Goal: Information Seeking & Learning: Check status

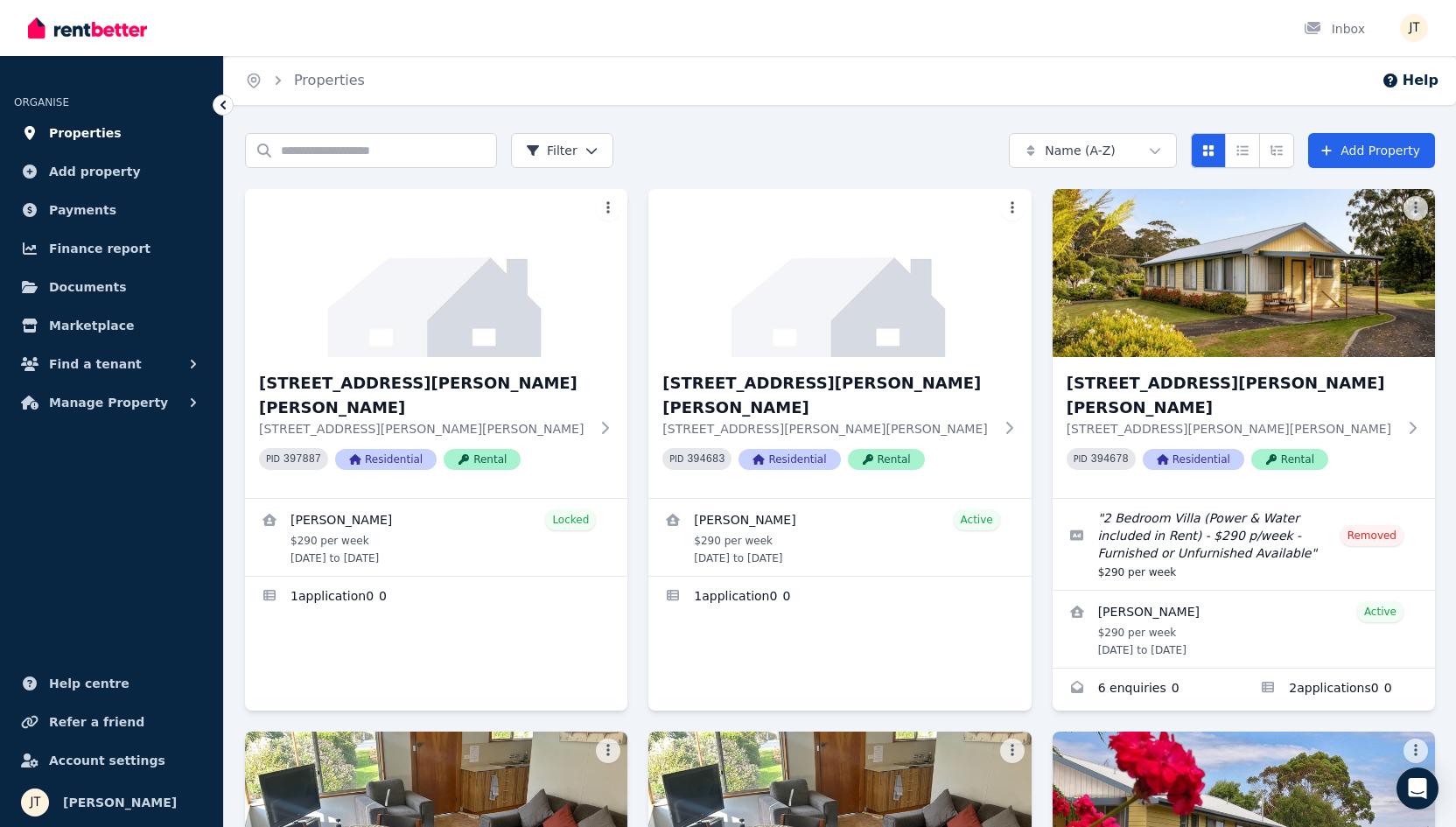
click at [105, 130] on span "Properties" at bounding box center [85, 132] width 73 height 21
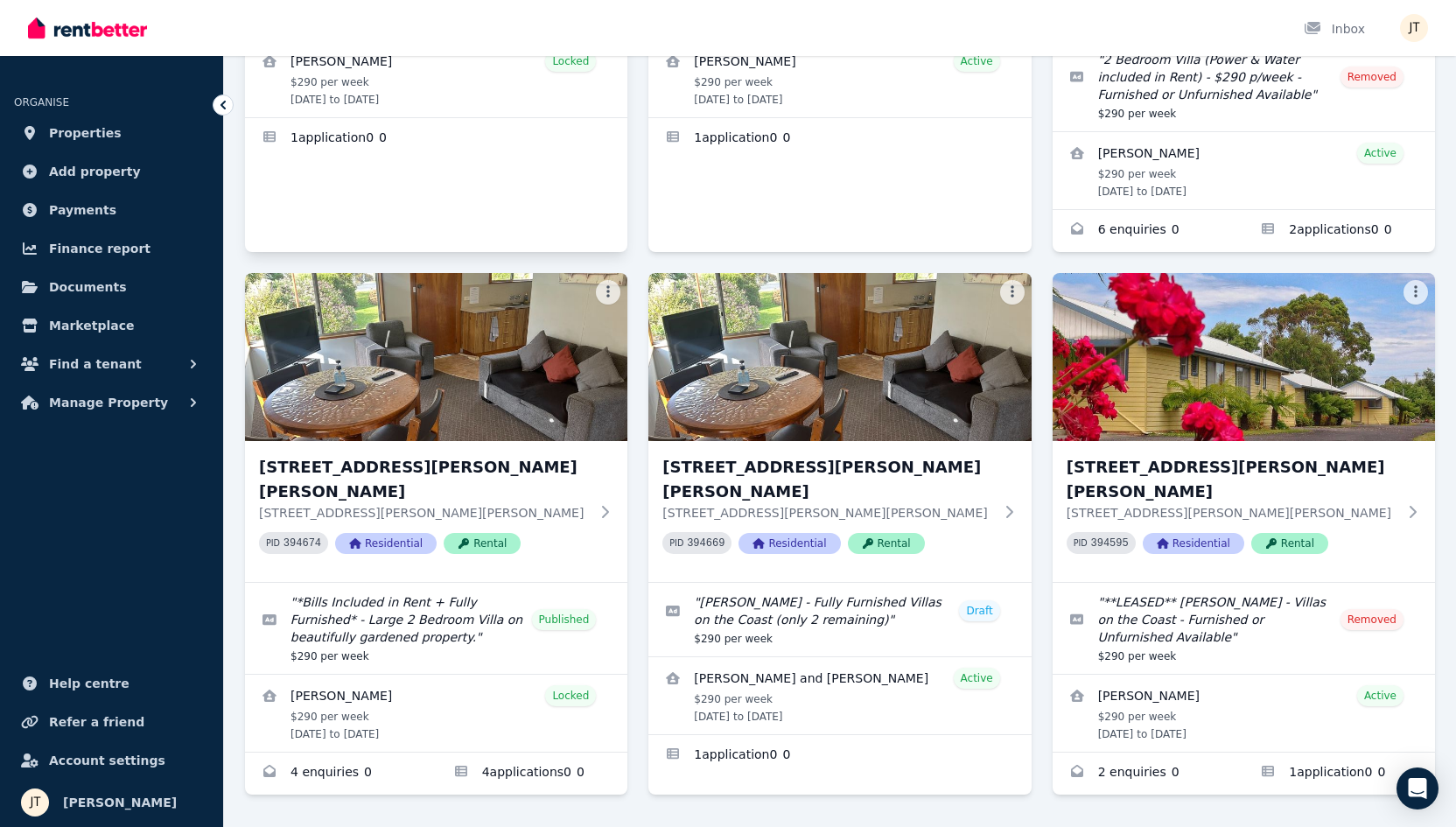
scroll to position [458, 0]
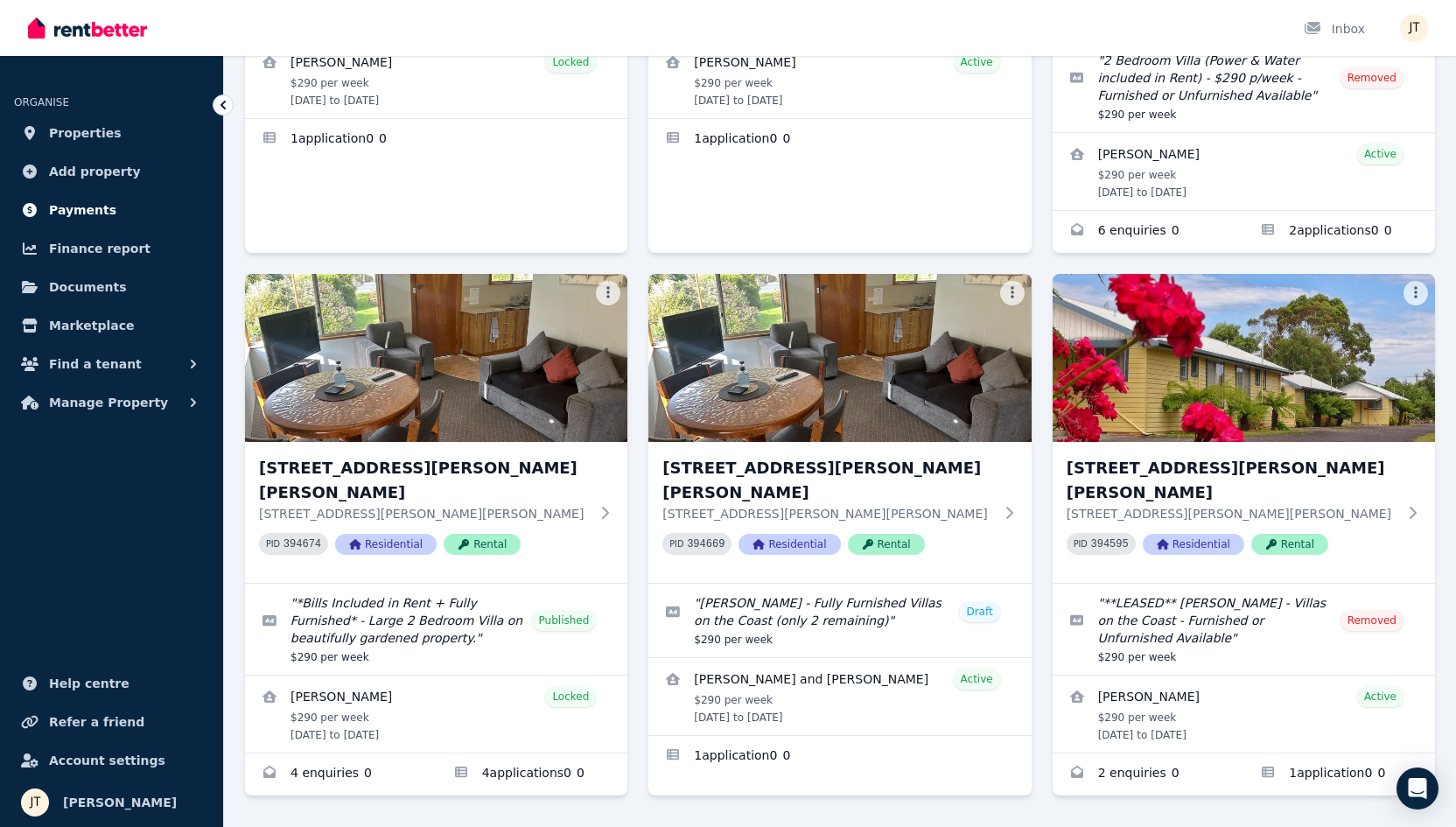
click at [83, 203] on span "Payments" at bounding box center [82, 210] width 67 height 21
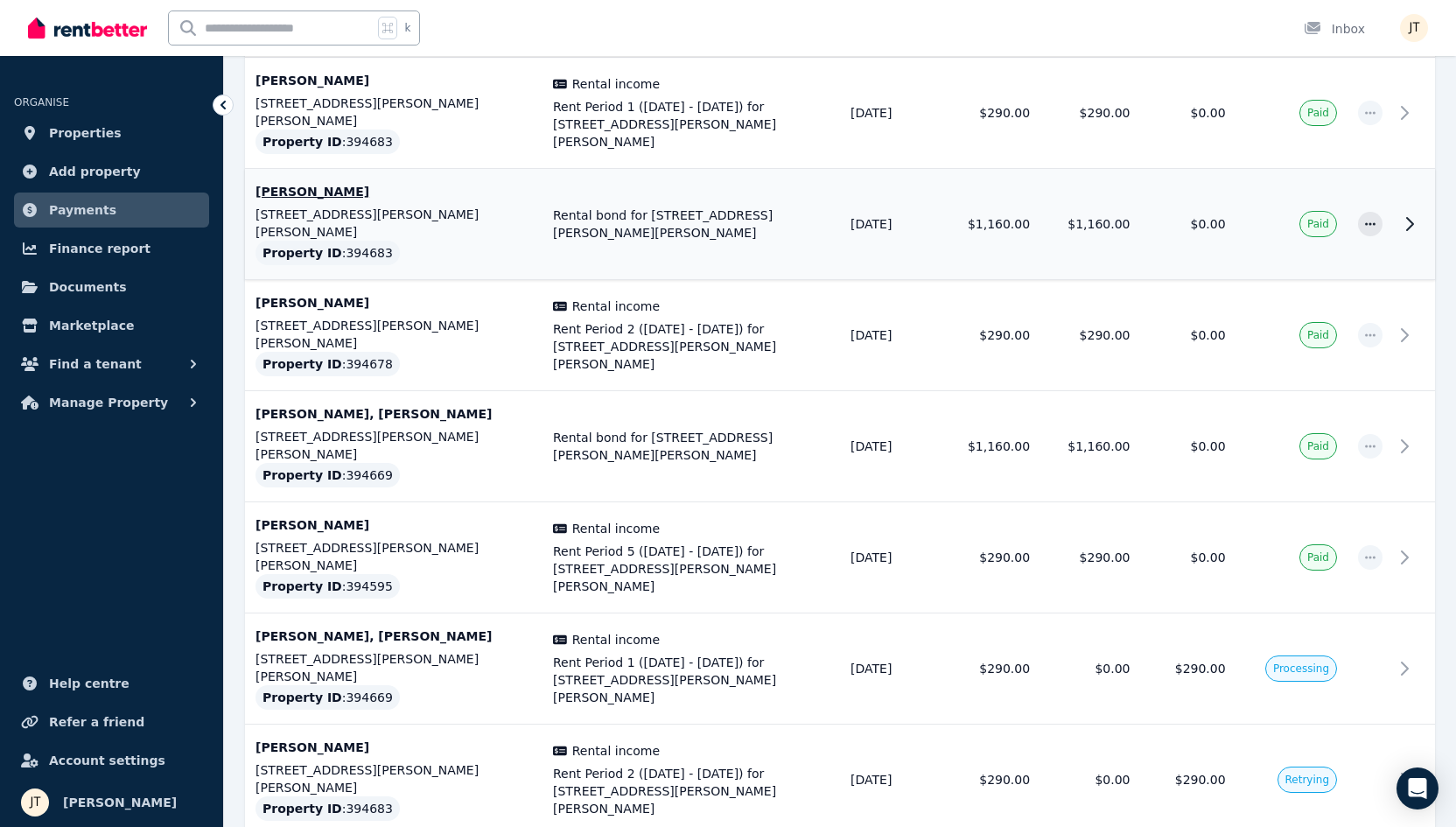
scroll to position [722, 0]
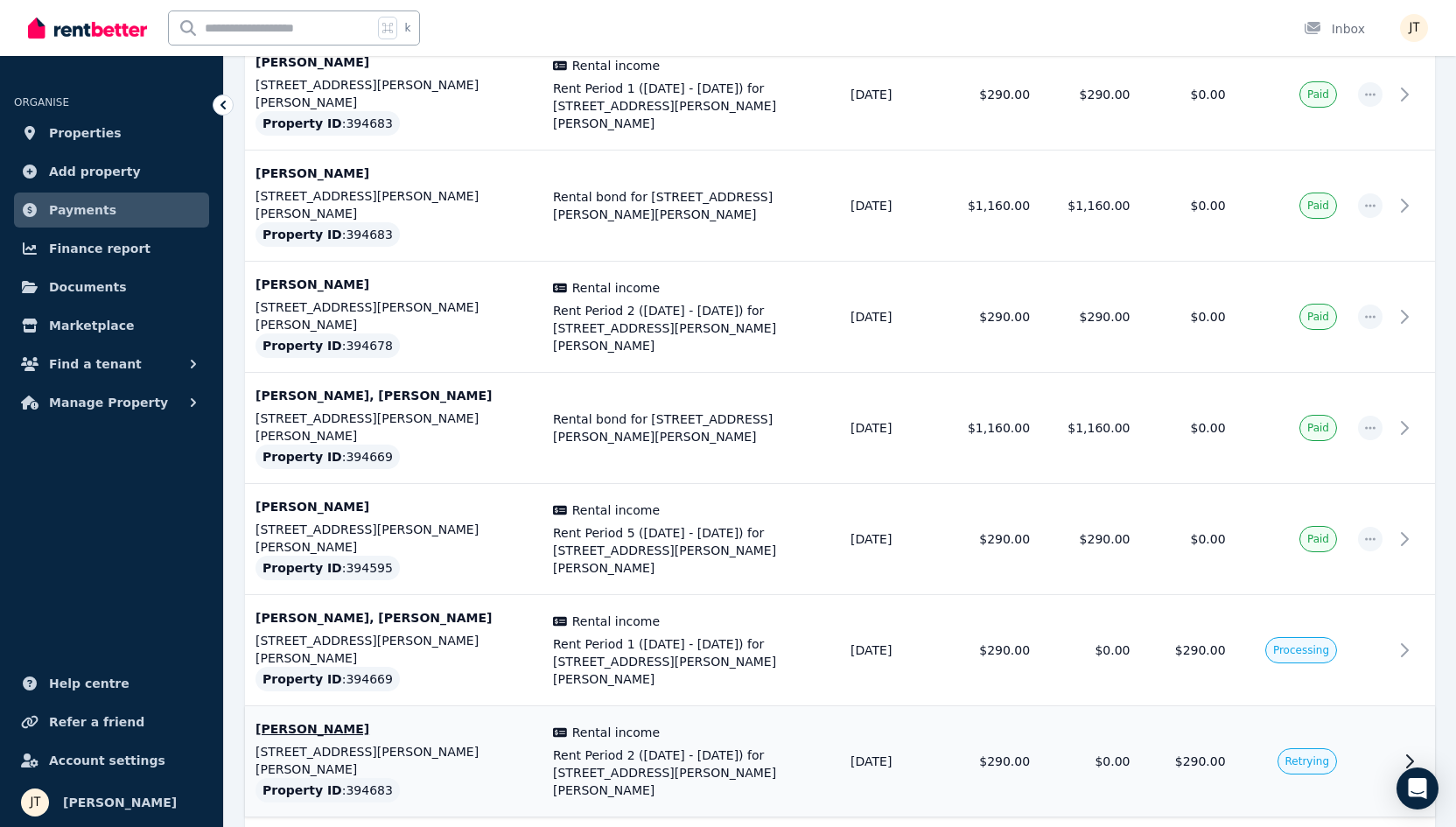
click at [842, 706] on td "[DATE]" at bounding box center [891, 762] width 101 height 112
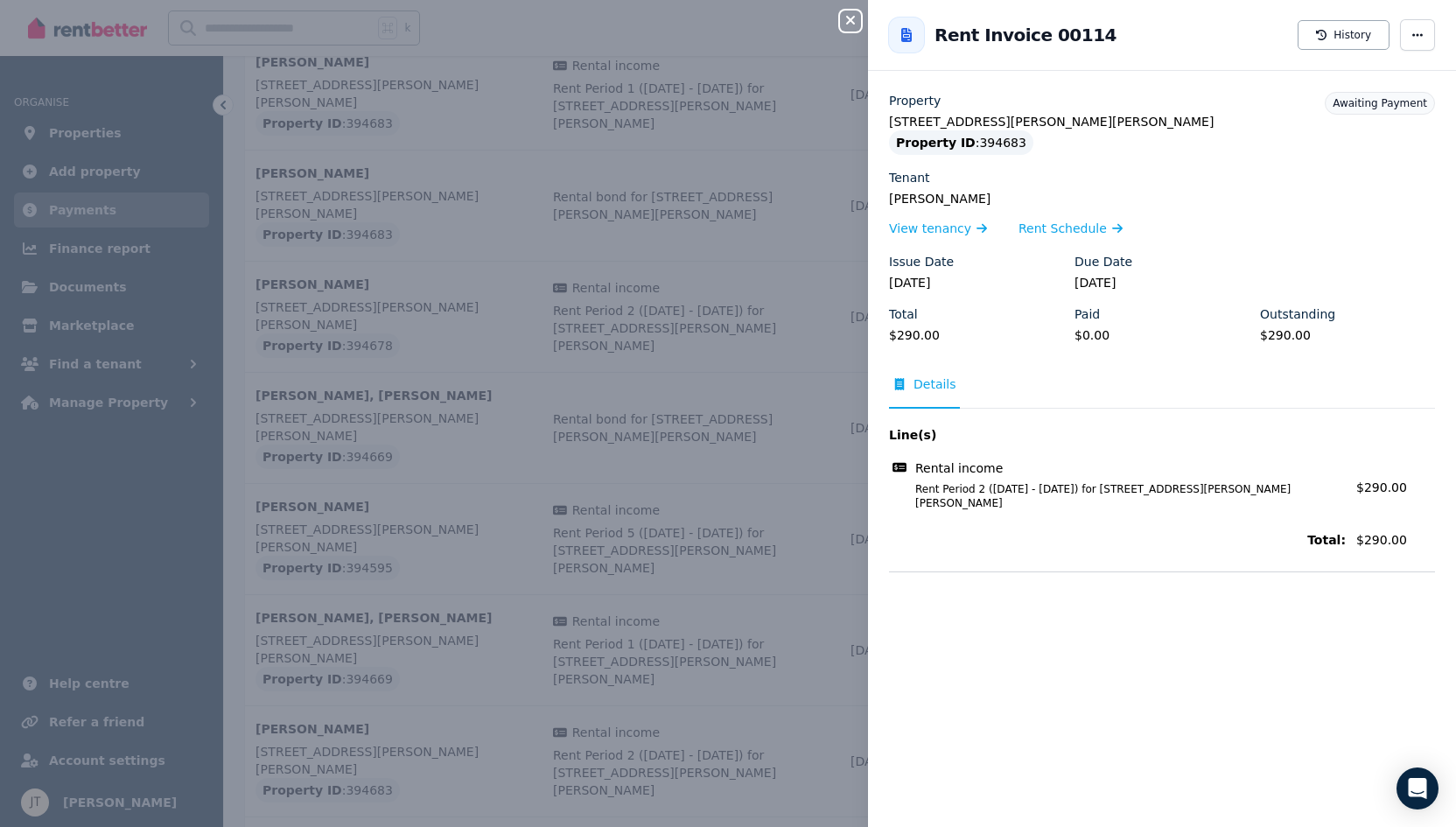
click at [741, 480] on div "Close panel Back to Rent Invoice 00114 History Property [STREET_ADDRESS][PERSON…" at bounding box center [728, 413] width 1456 height 827
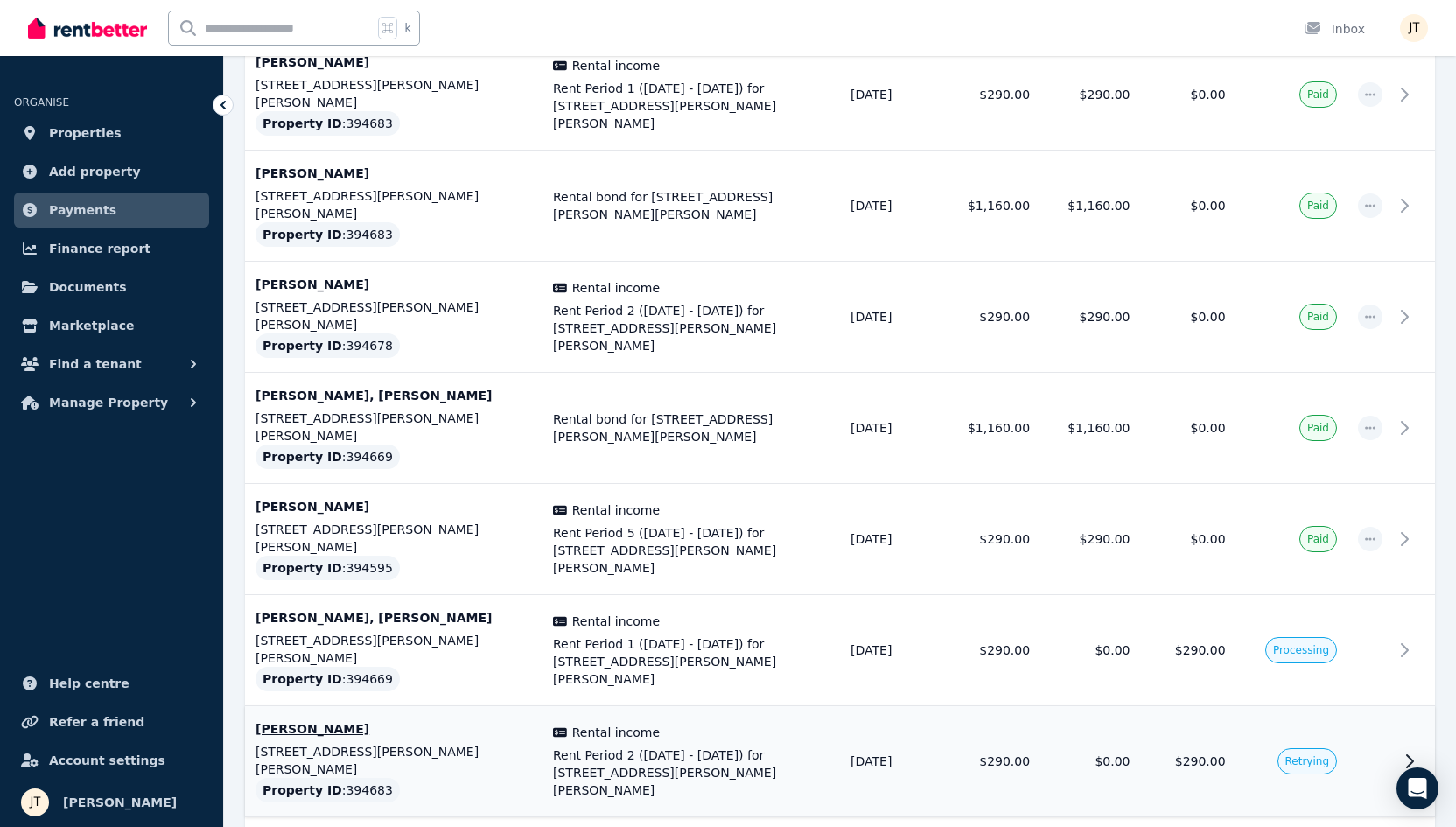
click at [305, 720] on p "[PERSON_NAME]" at bounding box center [393, 728] width 276 height 17
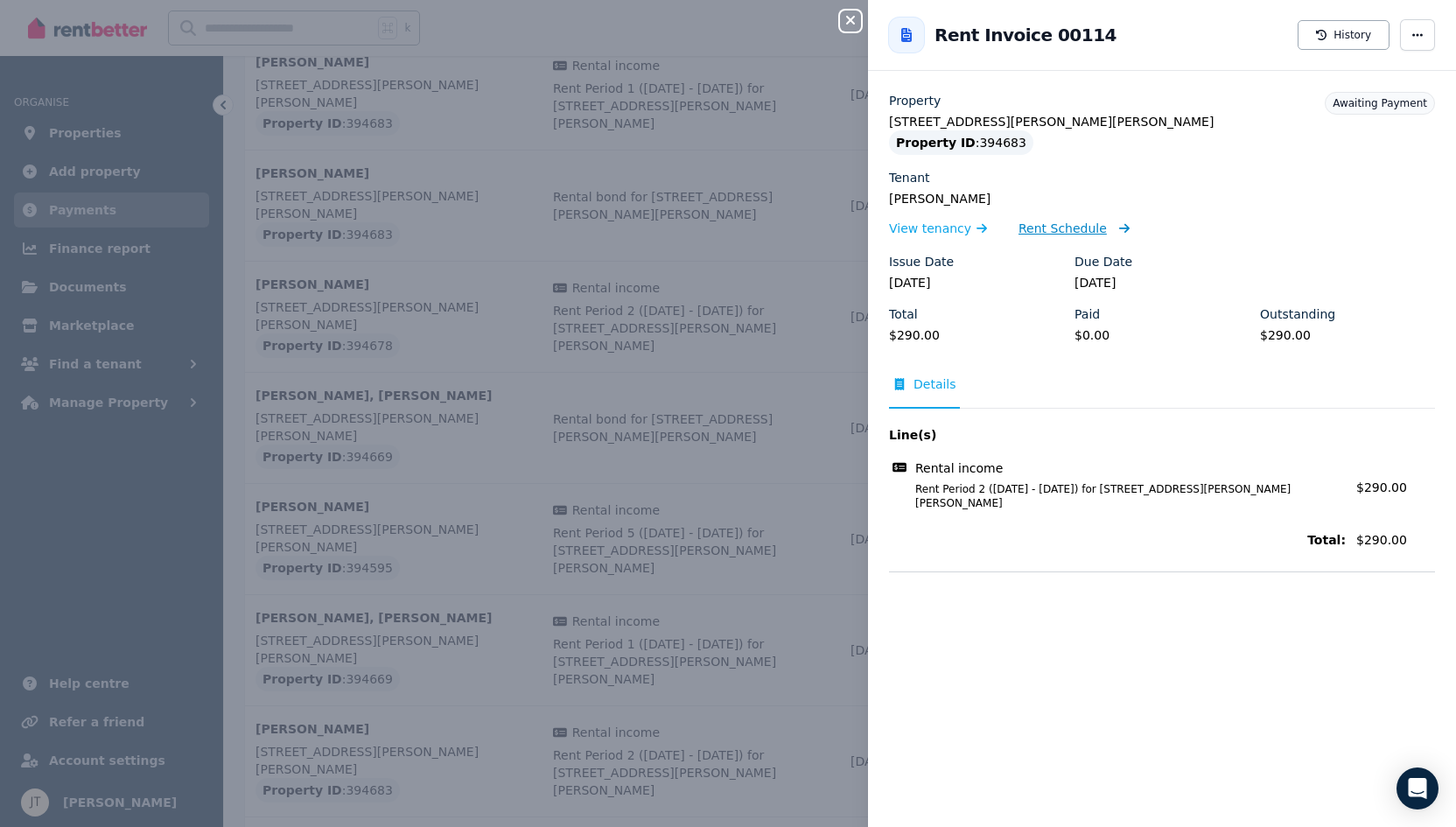
click at [1078, 226] on span "Rent Schedule" at bounding box center [1063, 228] width 88 height 17
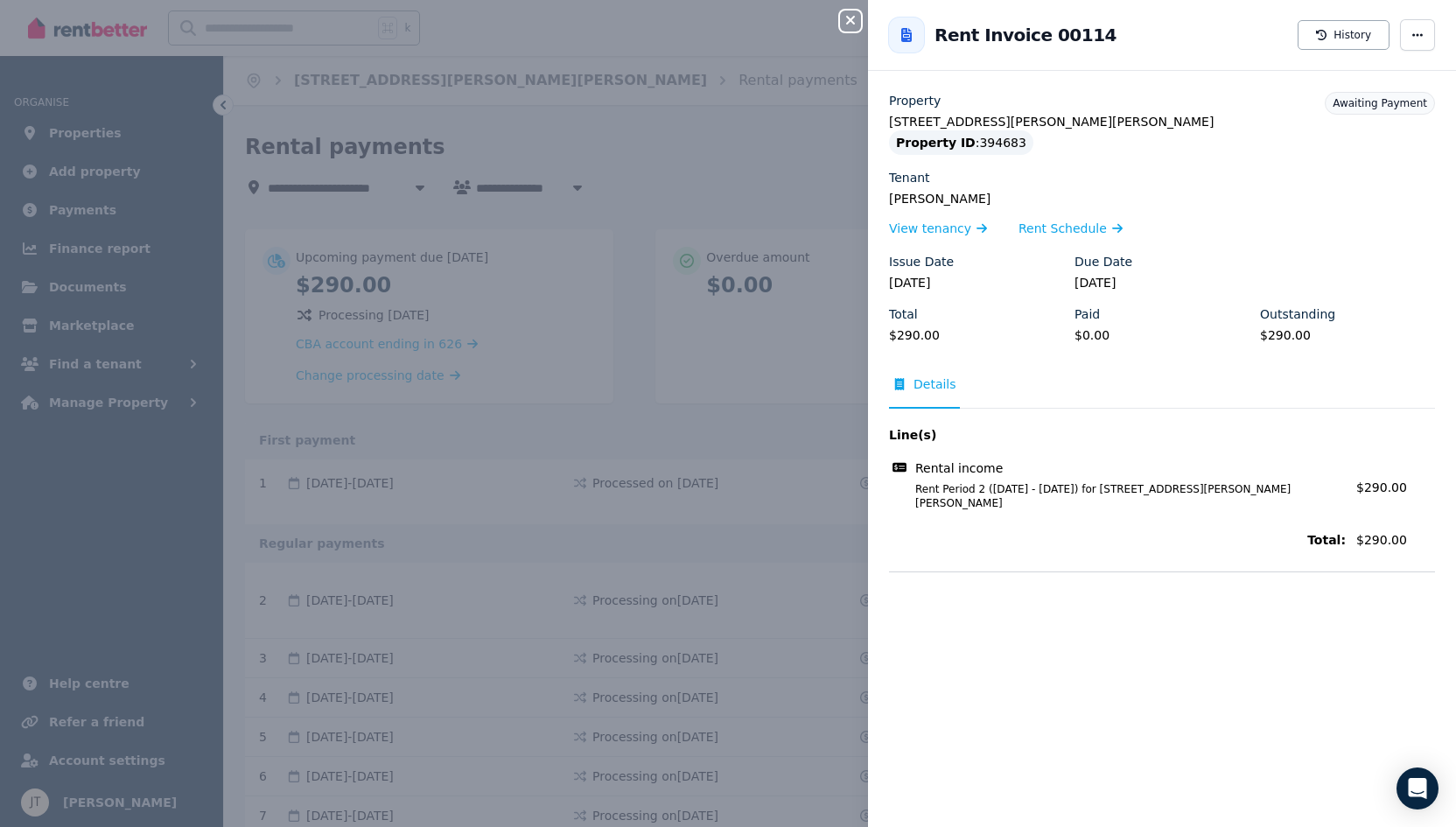
click at [608, 180] on div "Close panel Back to Rent Invoice 00114 History Property [STREET_ADDRESS][PERSON…" at bounding box center [728, 413] width 1456 height 827
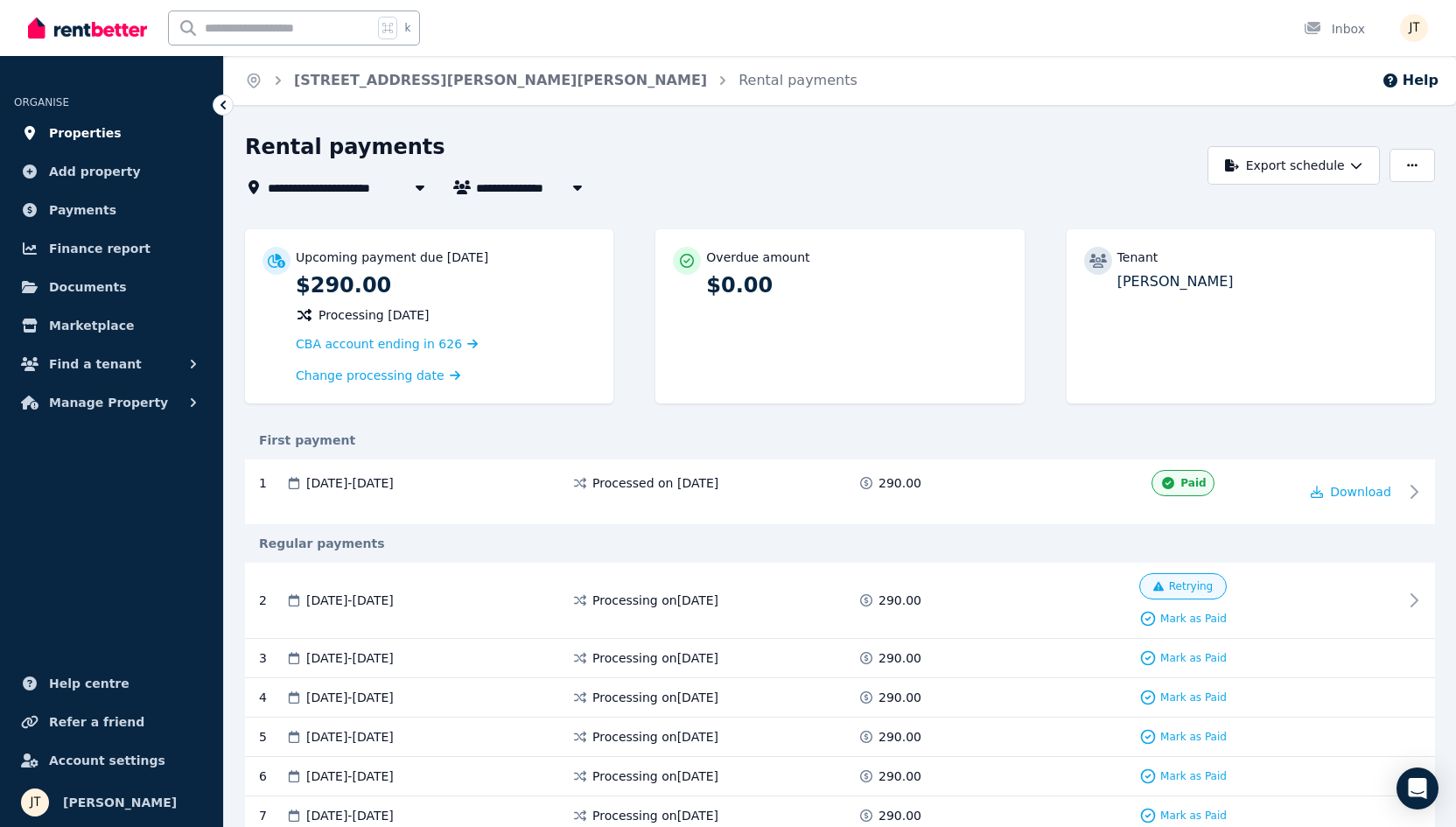
click at [94, 133] on span "Properties" at bounding box center [85, 132] width 73 height 21
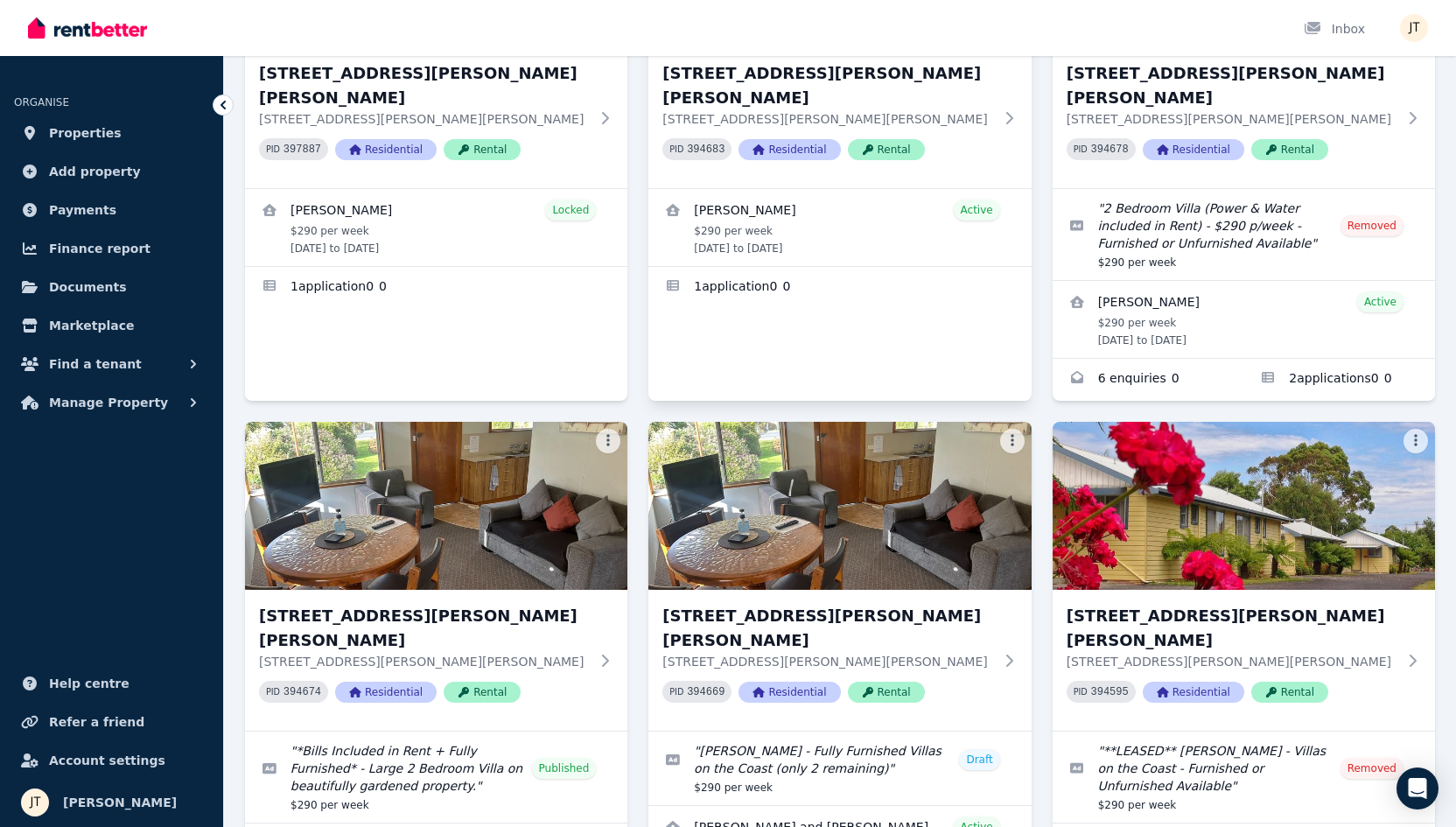
scroll to position [161, 0]
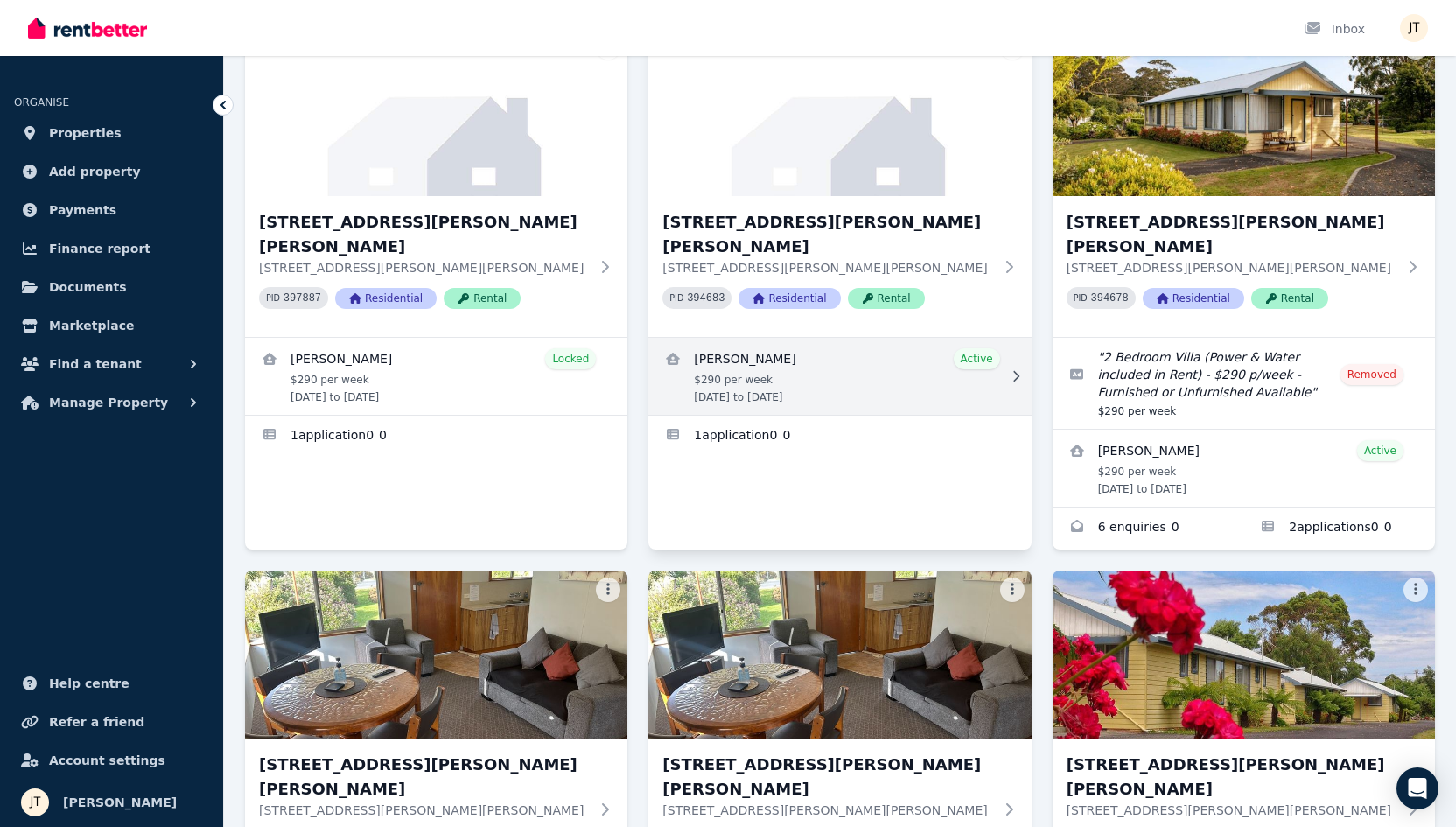
click at [741, 337] on link "View details for Dimity Williams" at bounding box center [840, 376] width 382 height 77
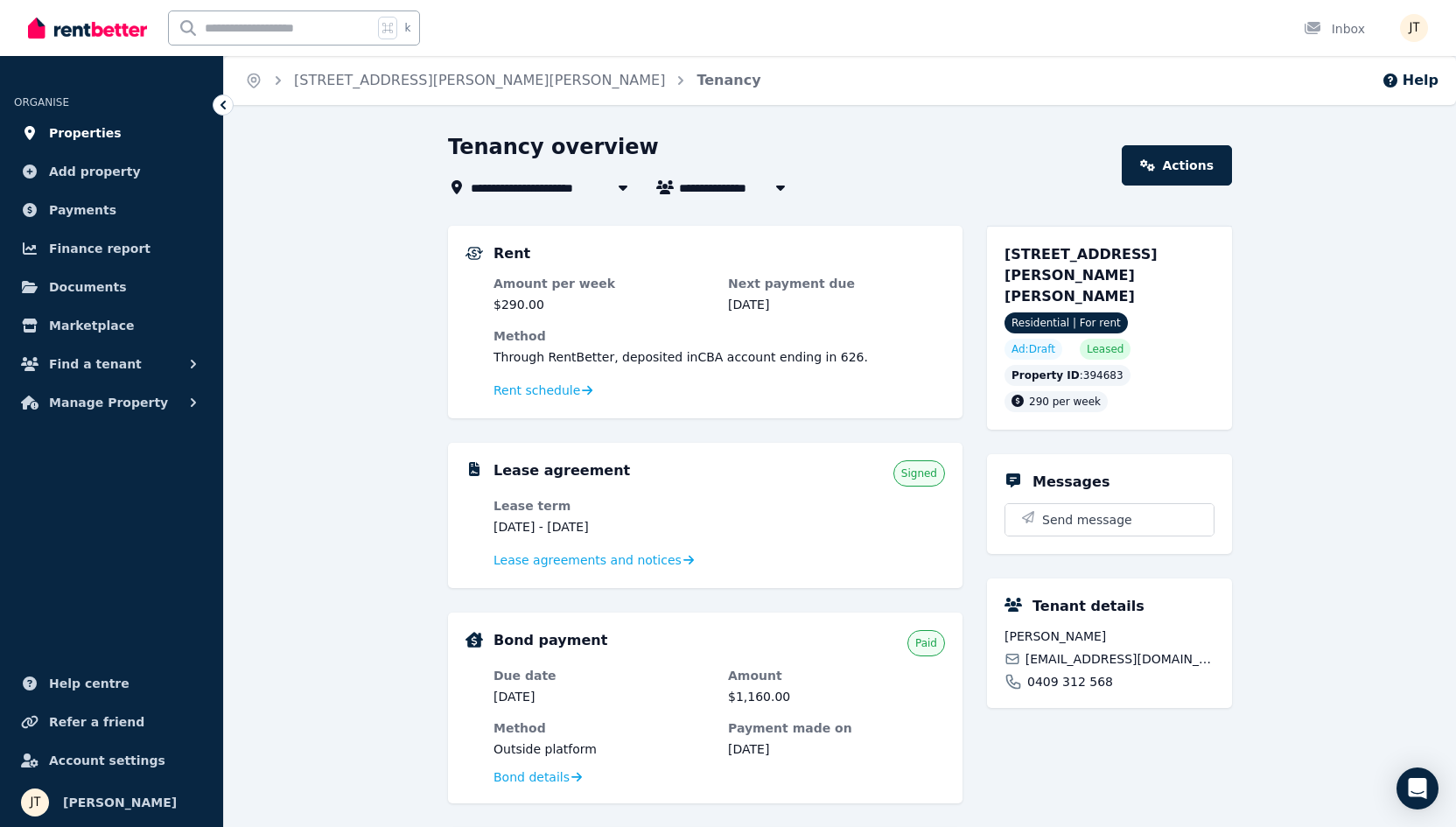
click at [97, 130] on span "Properties" at bounding box center [85, 132] width 73 height 21
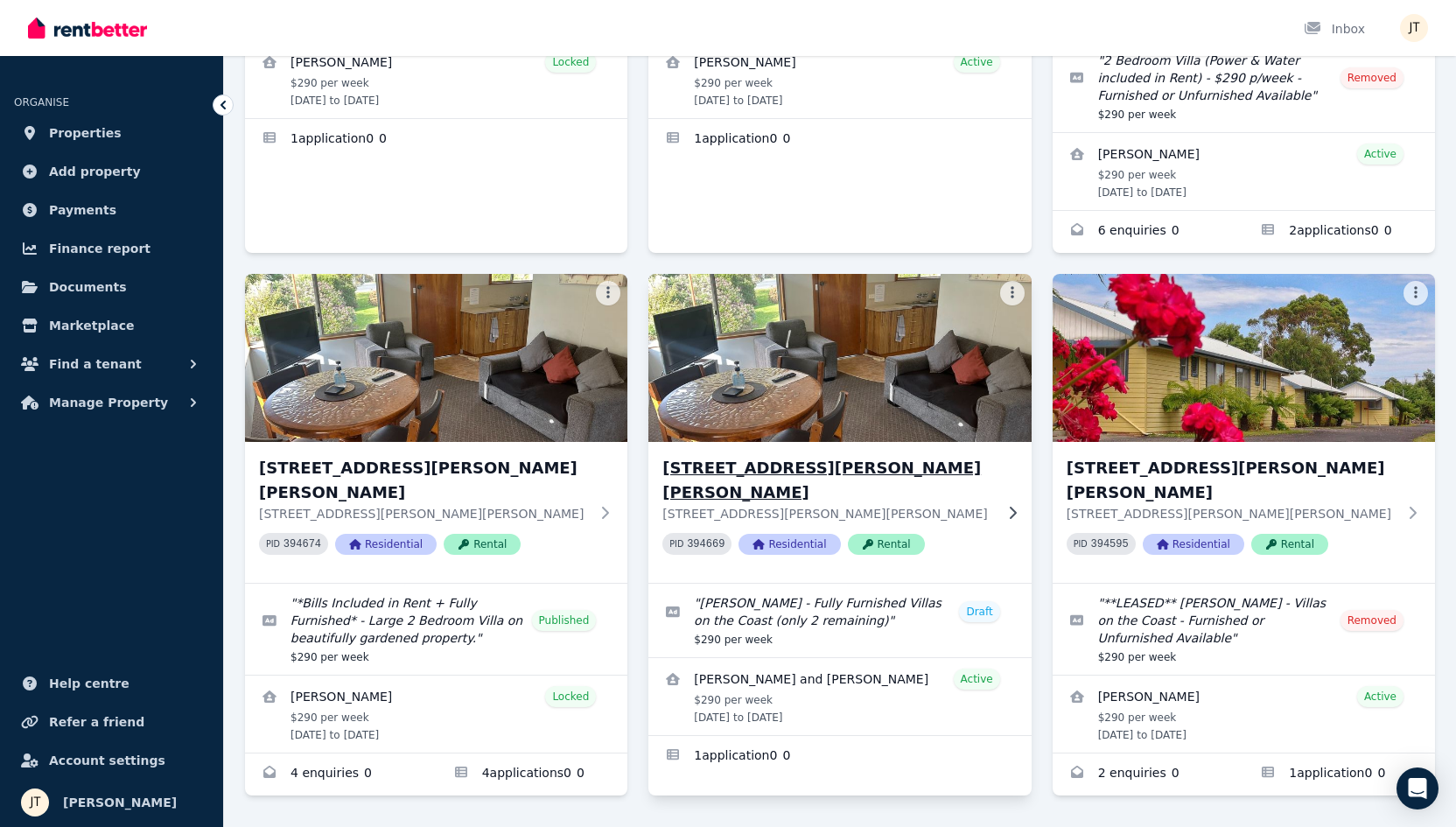
scroll to position [399, 0]
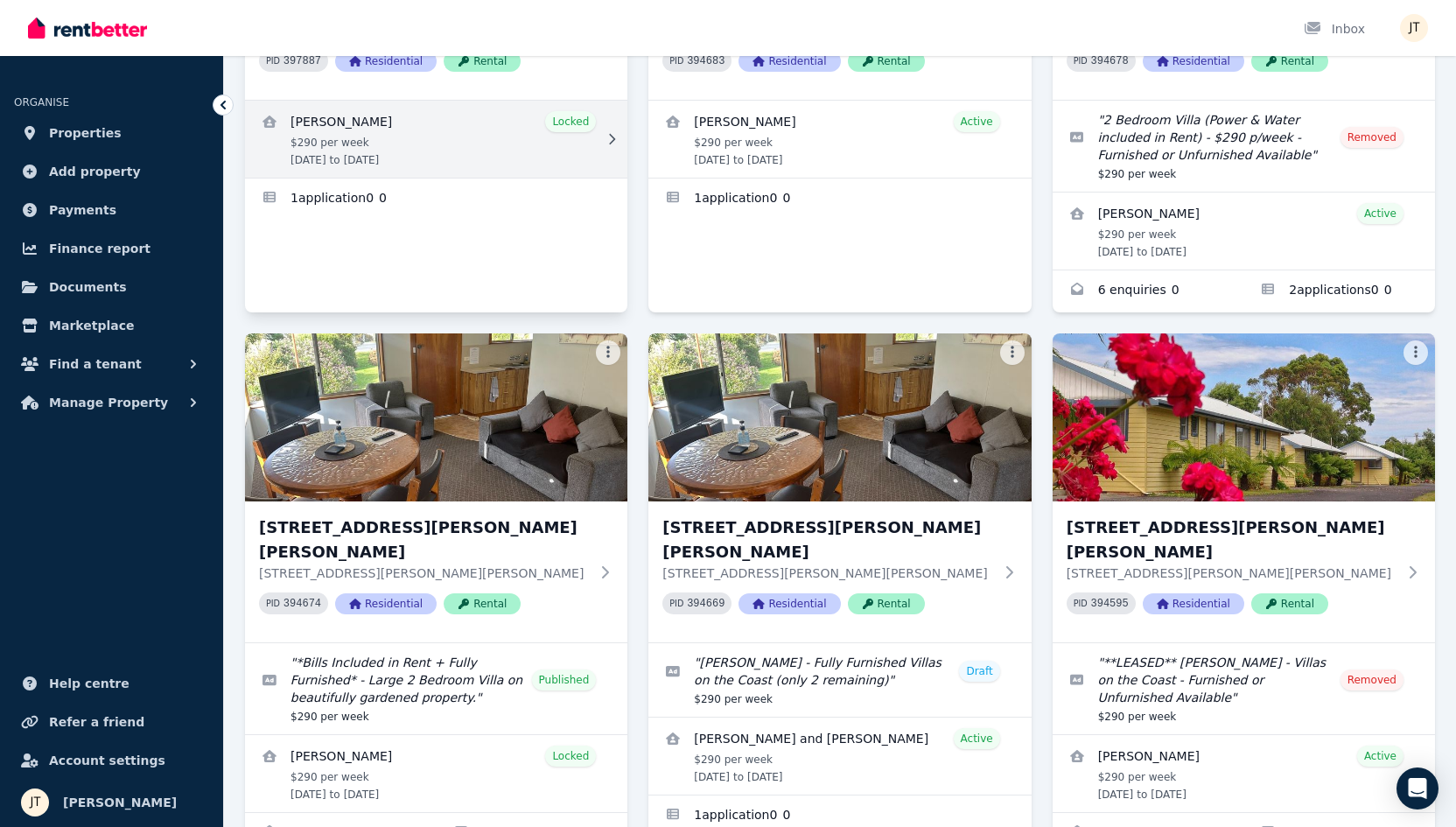
click at [414, 125] on link "View details for Alexandre Flaschner" at bounding box center [436, 139] width 382 height 77
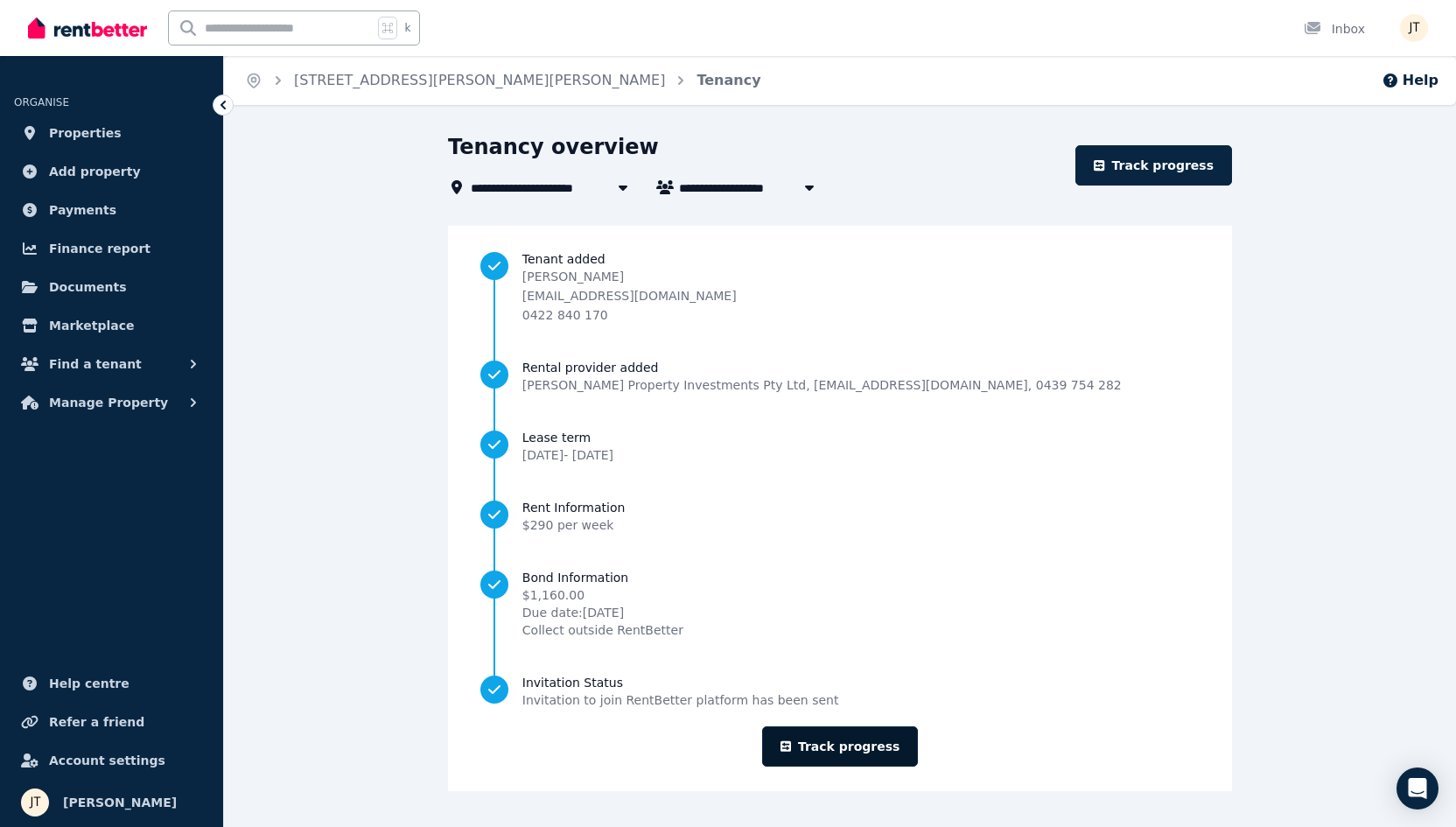
click at [826, 738] on link "Track progress" at bounding box center [840, 746] width 157 height 40
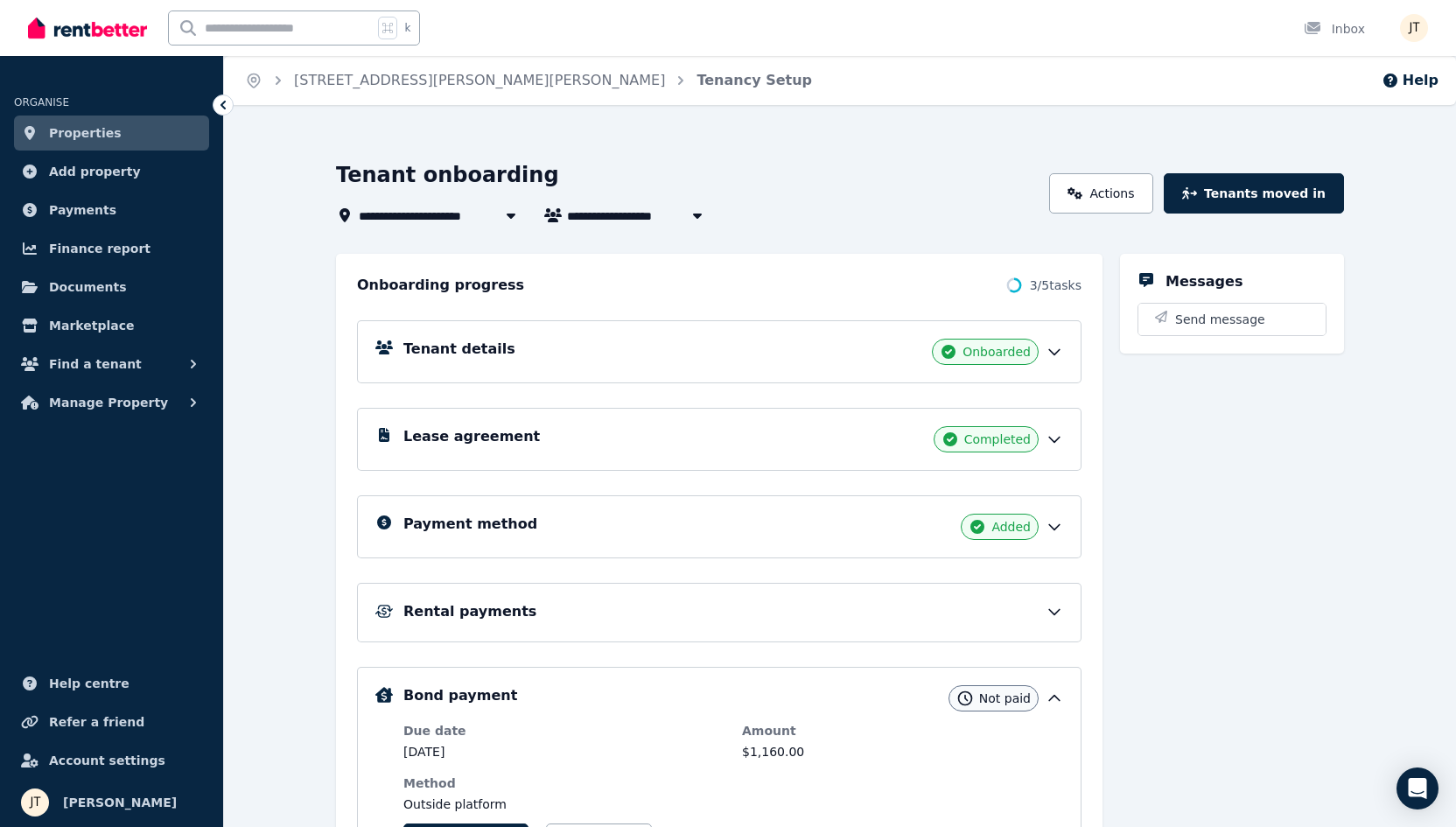
click at [686, 519] on div "Payment method Added" at bounding box center [732, 526] width 660 height 26
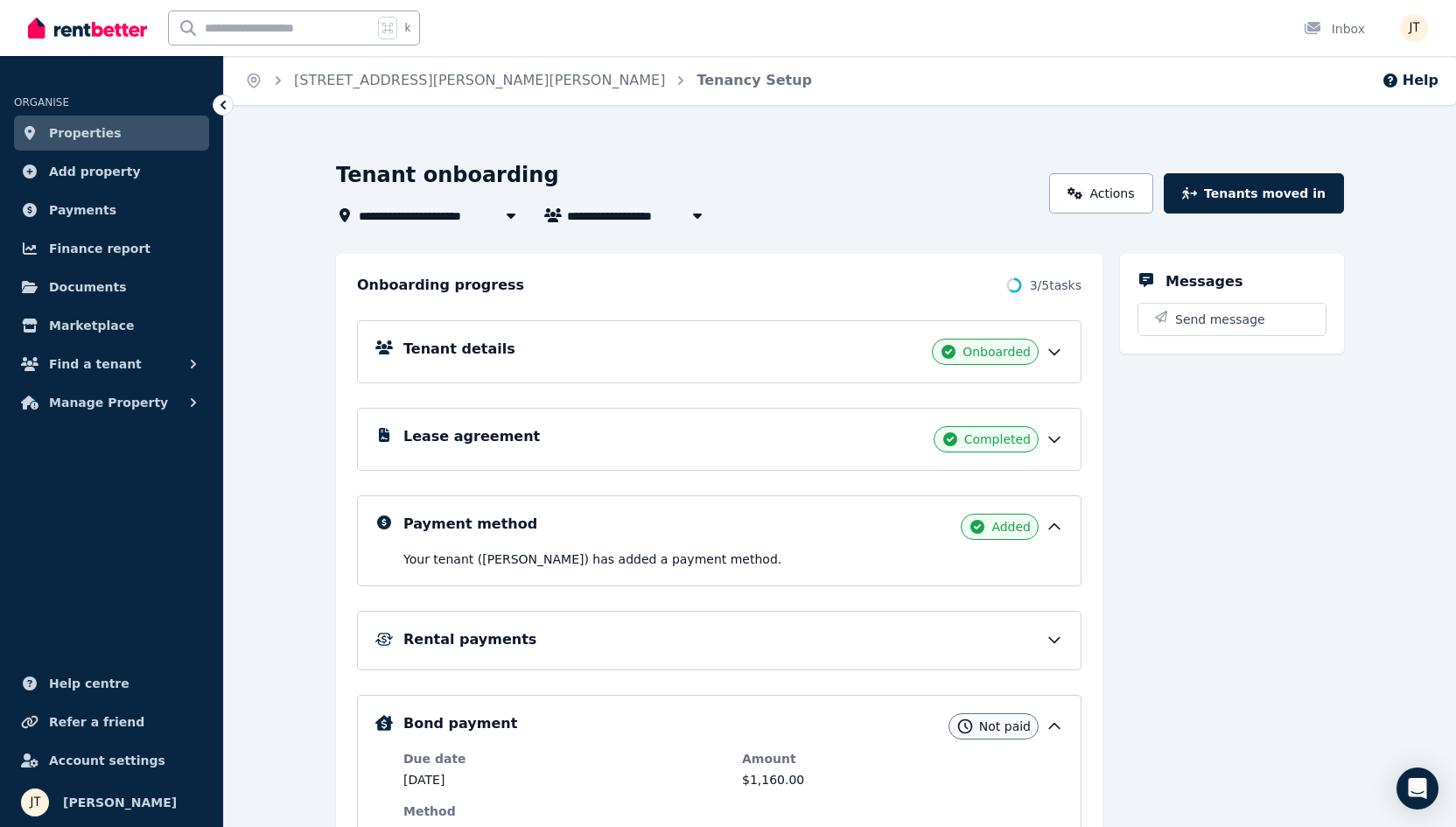
click at [782, 421] on div "Lease agreement Completed" at bounding box center [719, 439] width 724 height 63
click at [784, 431] on div "Lease agreement Completed" at bounding box center [732, 439] width 660 height 26
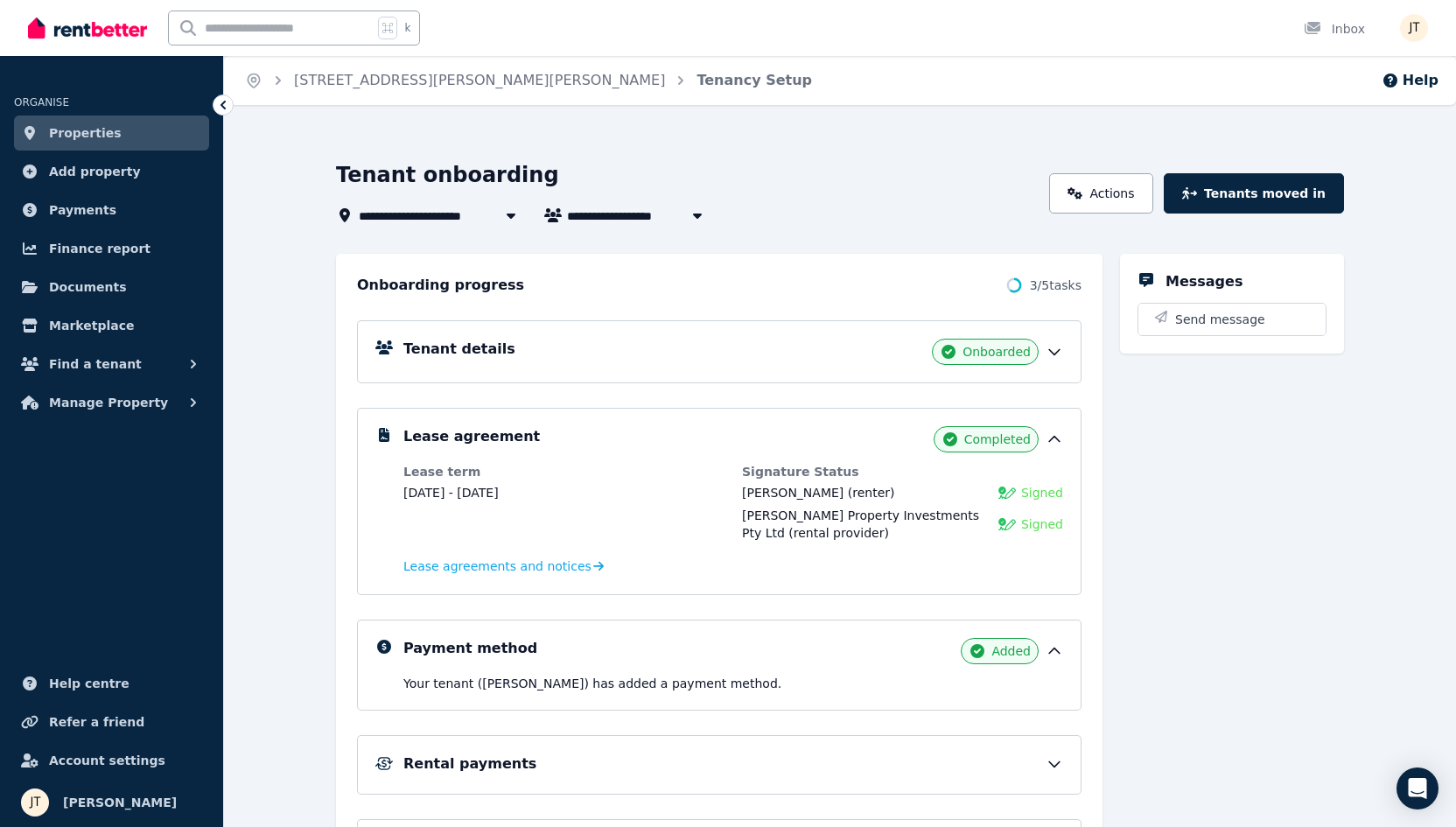
scroll to position [41, 0]
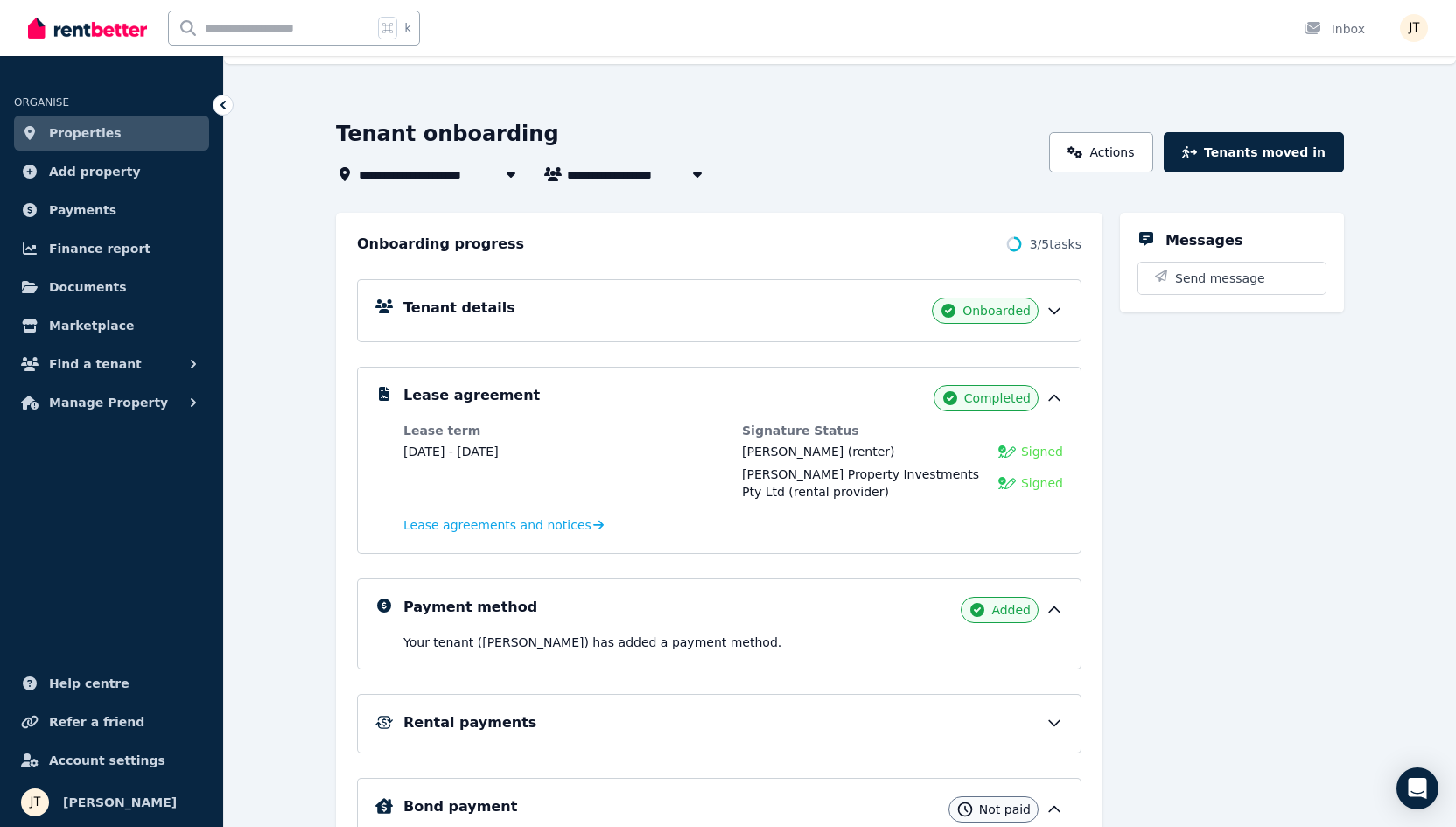
click at [496, 738] on div "Rental payments" at bounding box center [719, 724] width 724 height 59
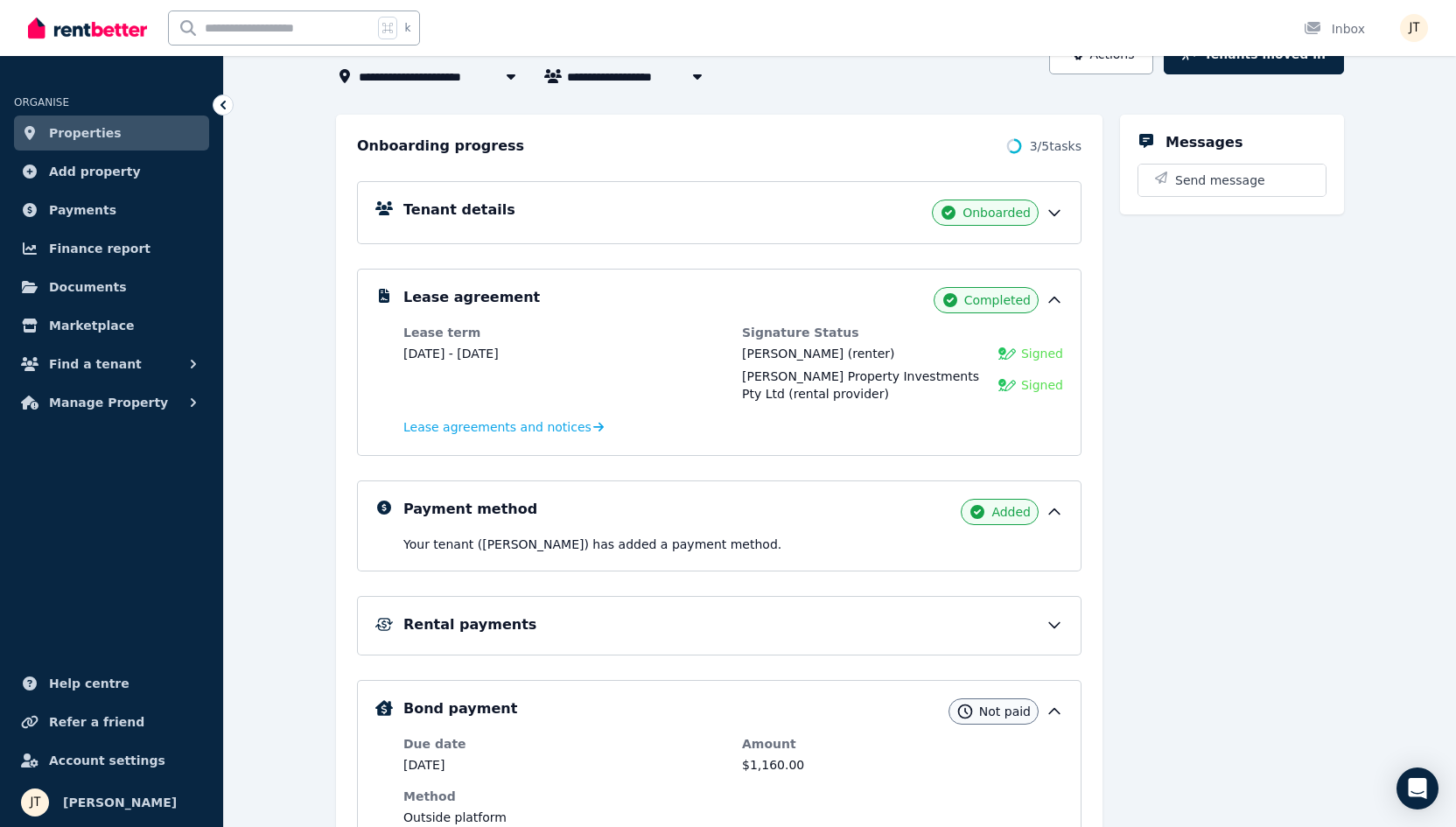
scroll to position [291, 0]
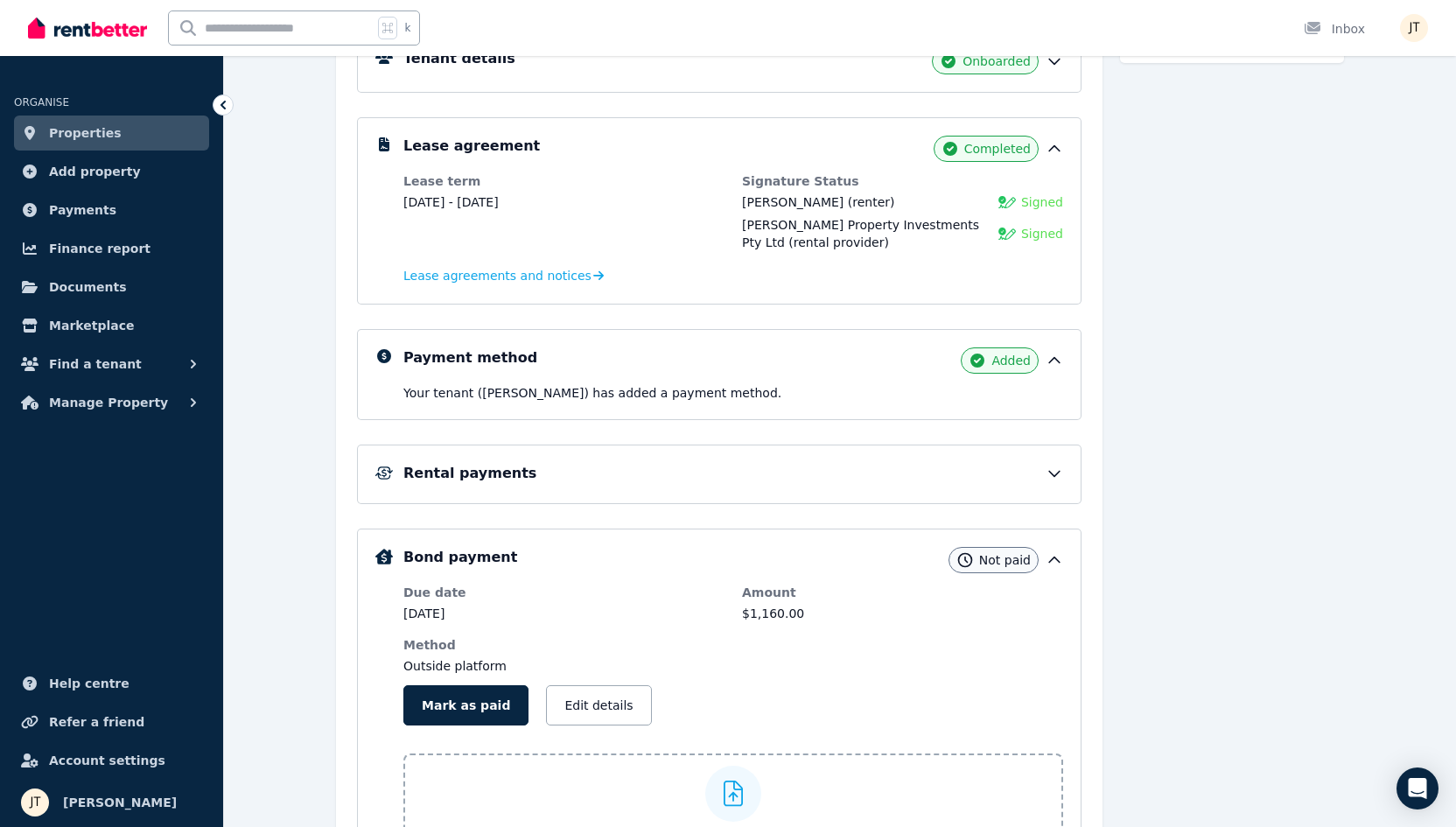
click at [623, 465] on div "Rental payments" at bounding box center [732, 472] width 660 height 21
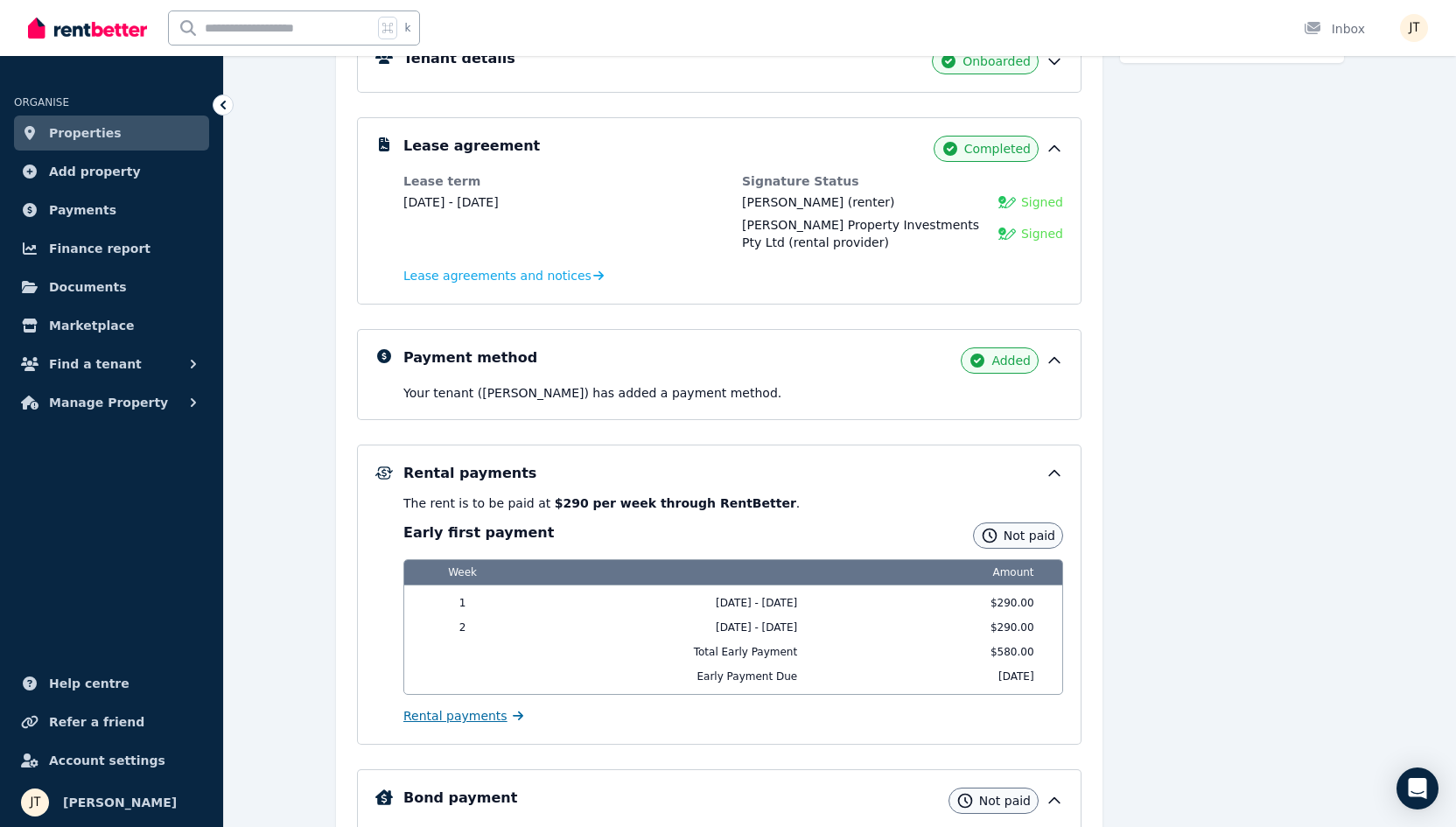
click at [475, 718] on span "Rental payments" at bounding box center [455, 715] width 104 height 17
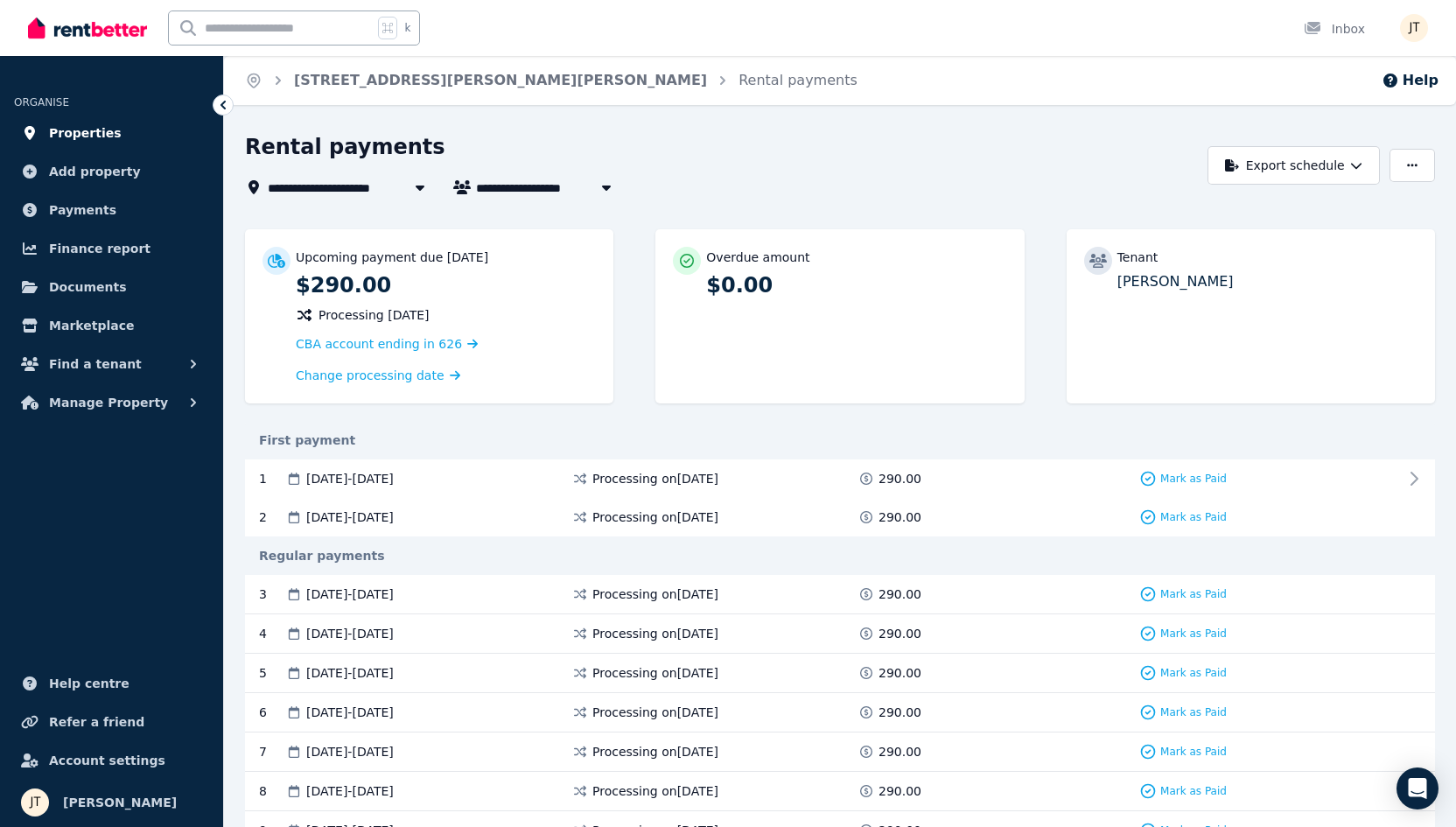
click at [92, 129] on span "Properties" at bounding box center [85, 132] width 73 height 21
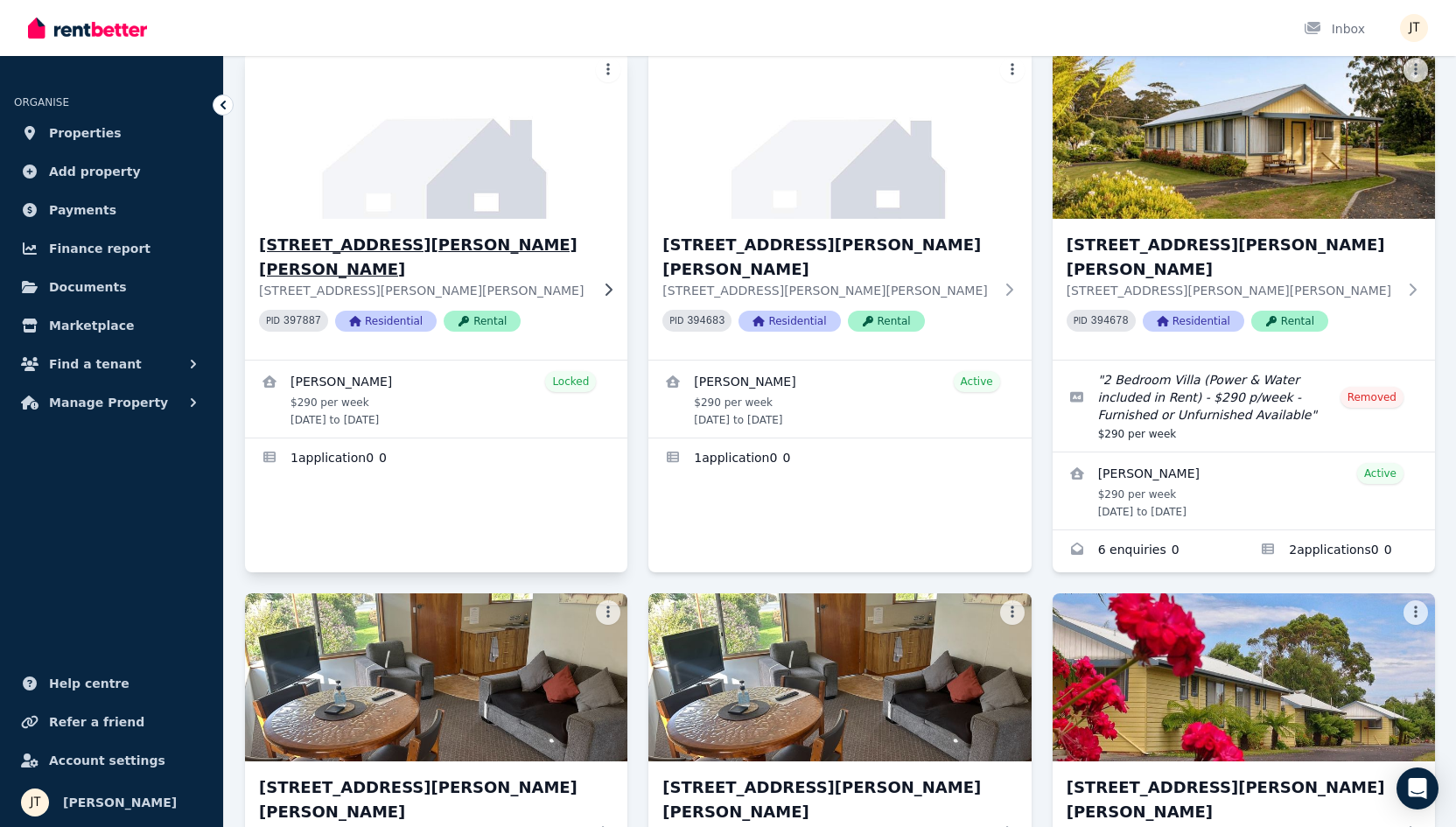
scroll to position [185, 0]
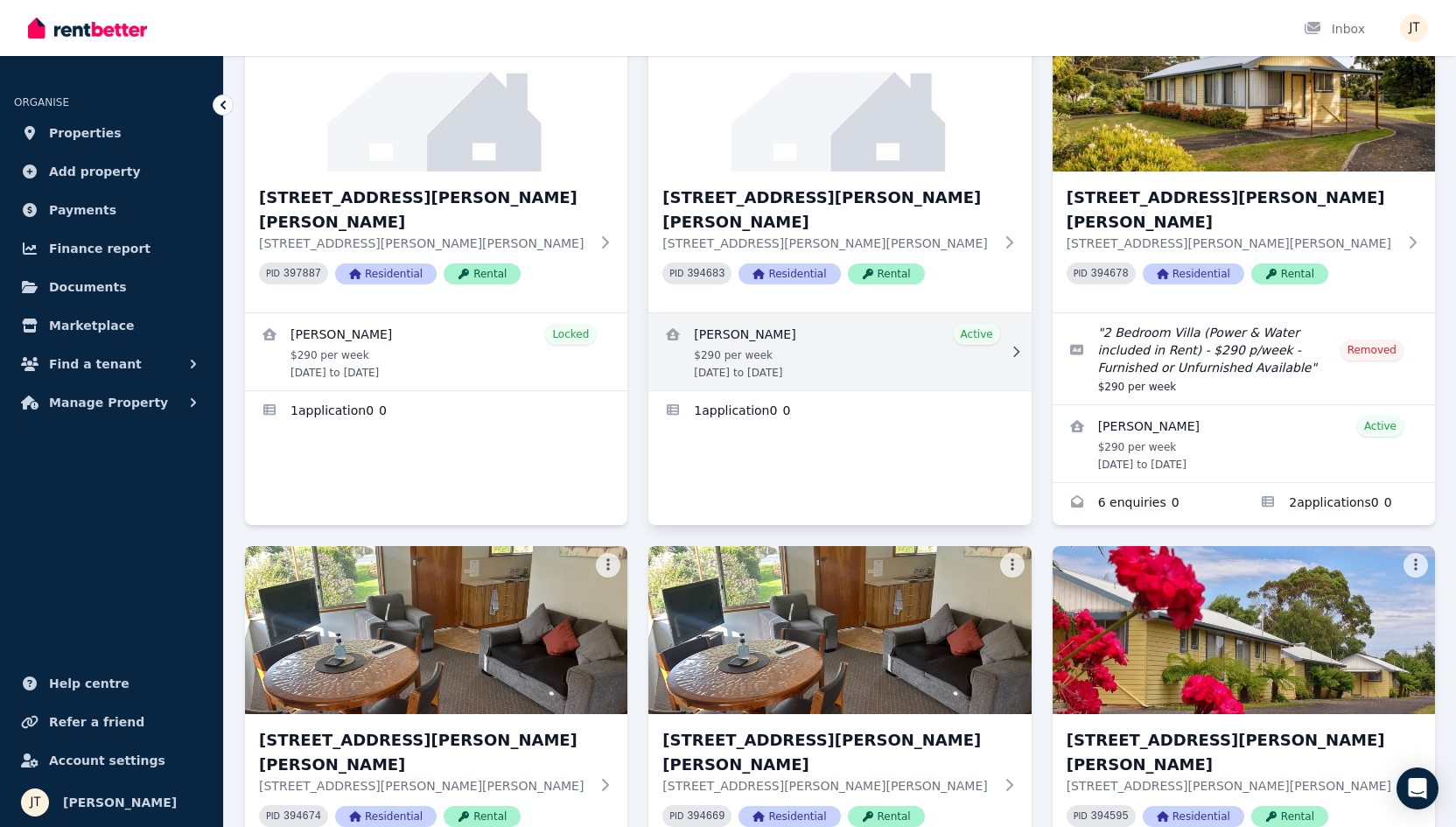
click at [750, 319] on link "View details for Dimity Williams" at bounding box center [840, 352] width 382 height 77
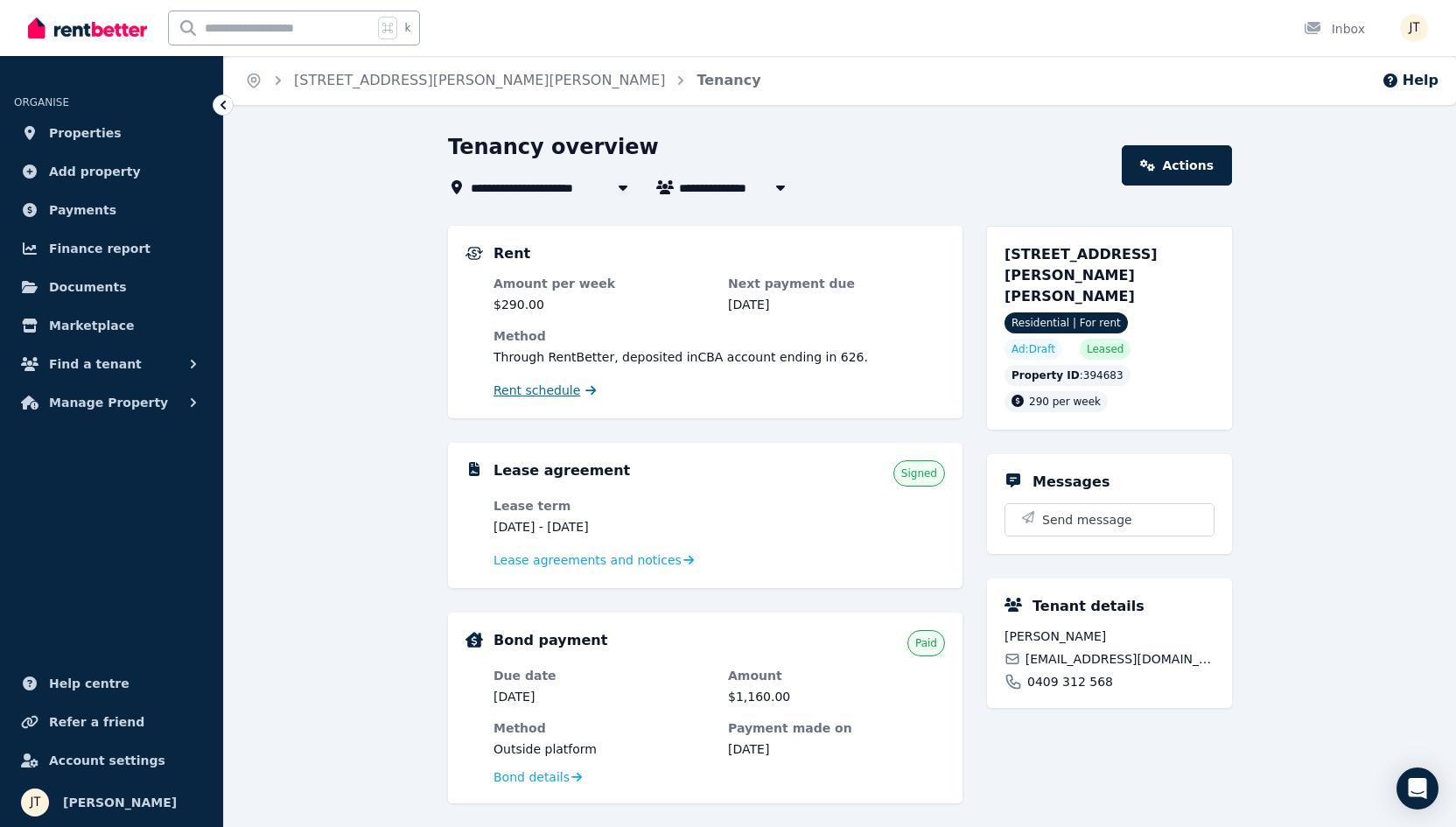
click at [558, 395] on span "Rent schedule" at bounding box center [537, 390] width 86 height 17
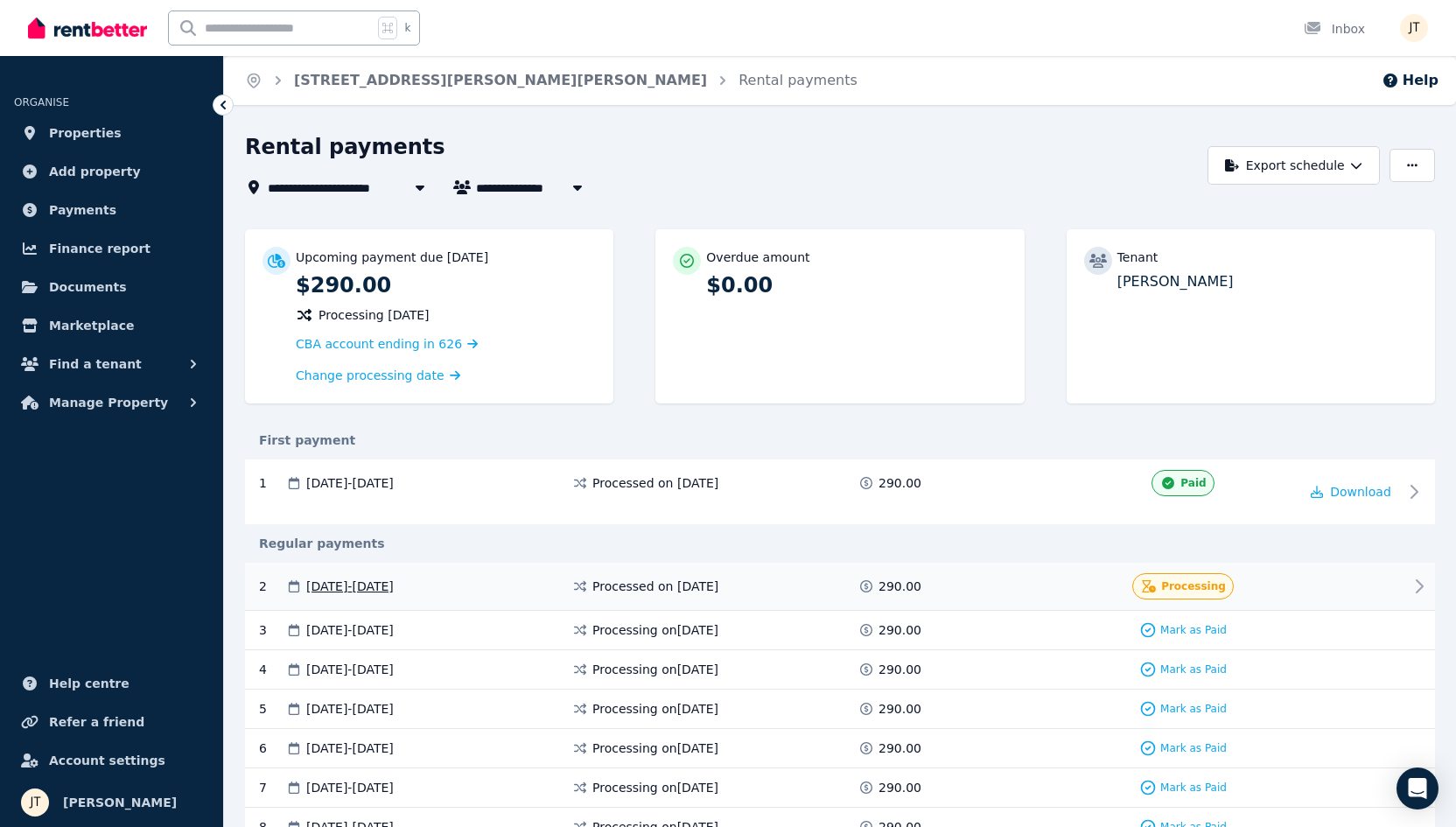
click at [1318, 594] on div at bounding box center [1351, 586] width 105 height 26
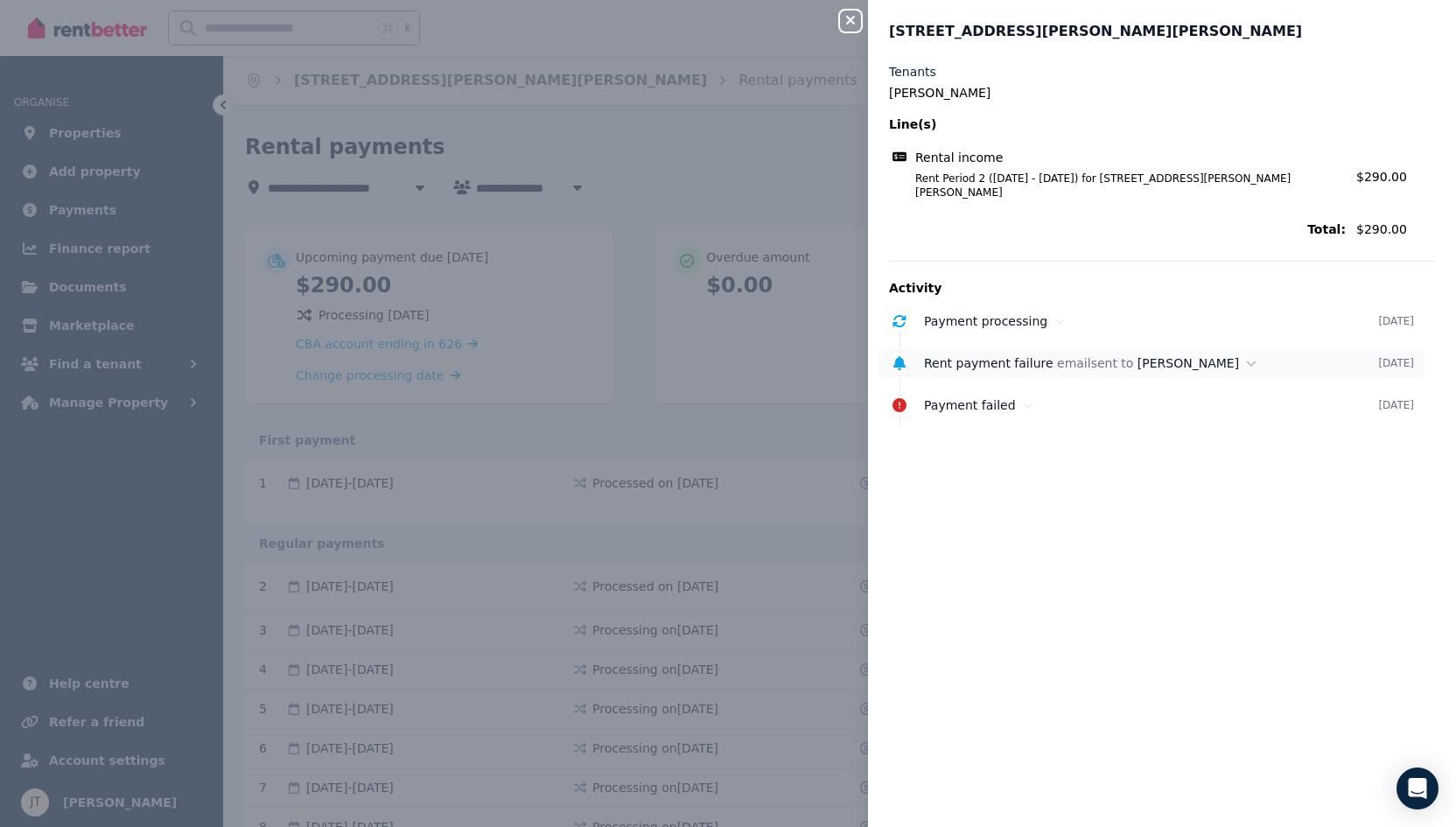
click at [1159, 356] on span "[PERSON_NAME]" at bounding box center [1188, 364] width 102 height 14
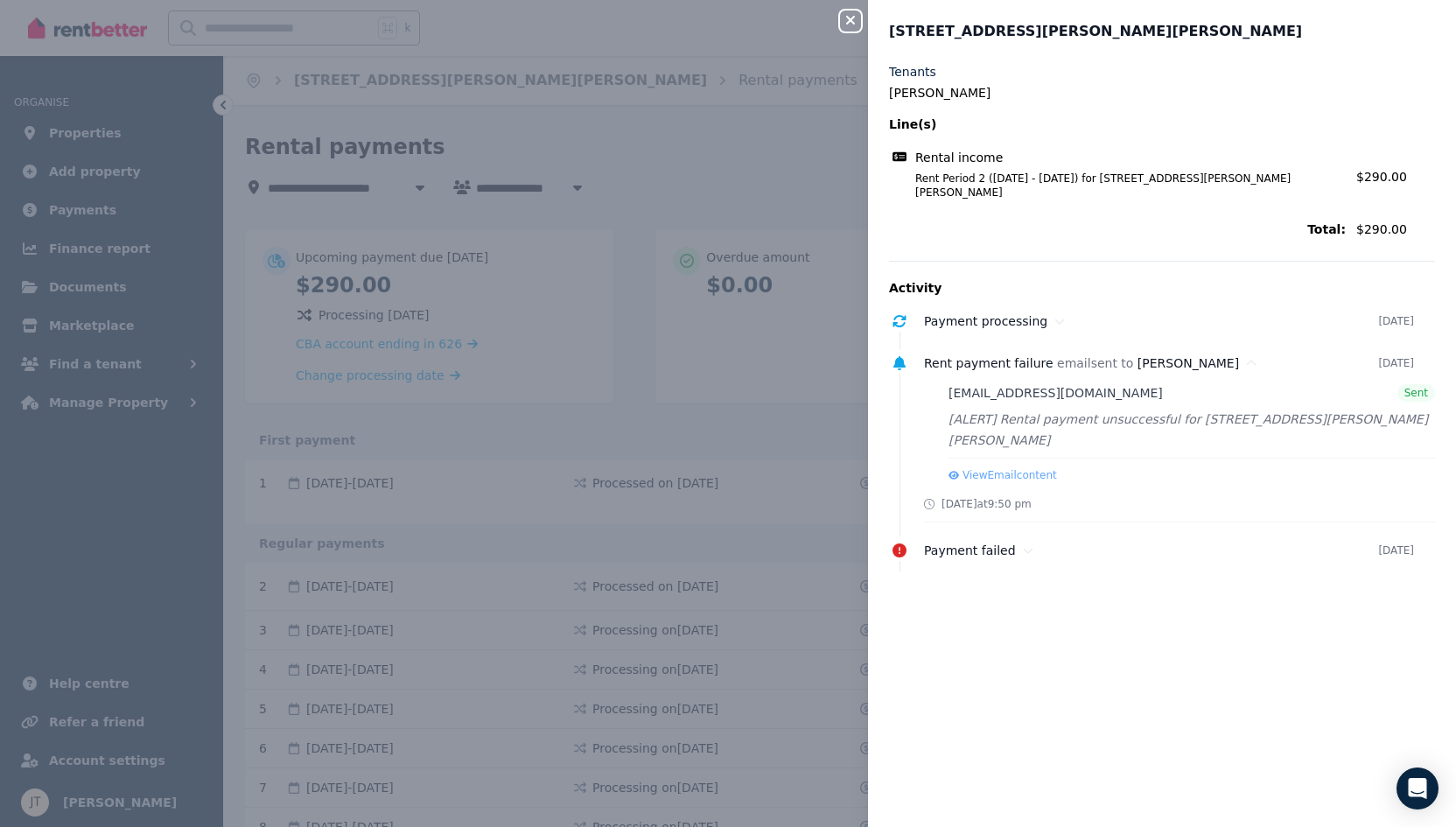
click at [623, 352] on div "Close panel 4/[GEOGRAPHIC_DATA][PERSON_NAME][PERSON_NAME] Tenants [PERSON_NAME]…" at bounding box center [728, 413] width 1456 height 827
